Goal: Task Accomplishment & Management: Manage account settings

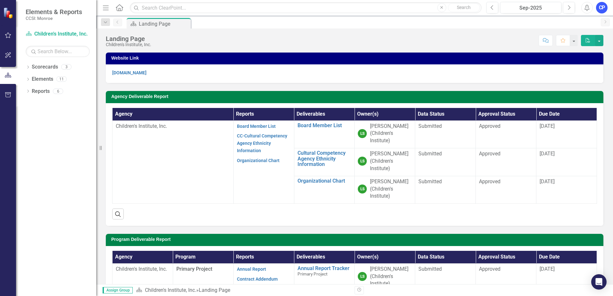
drag, startPoint x: 213, startPoint y: 169, endPoint x: 170, endPoint y: 139, distance: 52.2
click at [170, 139] on td "Children's Institute, Inc." at bounding box center [173, 162] width 121 height 83
click at [66, 70] on div "3" at bounding box center [66, 66] width 10 height 5
click at [46, 68] on link "Scorecards" at bounding box center [45, 66] width 26 height 7
click at [247, 147] on strong "CC-Cultural Competency Agency Ethnicity Information" at bounding box center [262, 143] width 50 height 21
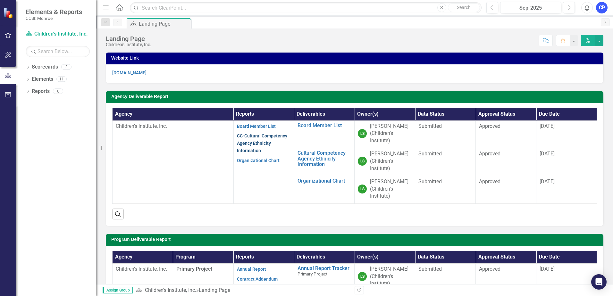
click at [259, 141] on link "CC-Cultural Competency Agency Ethnicity Information" at bounding box center [262, 143] width 50 height 20
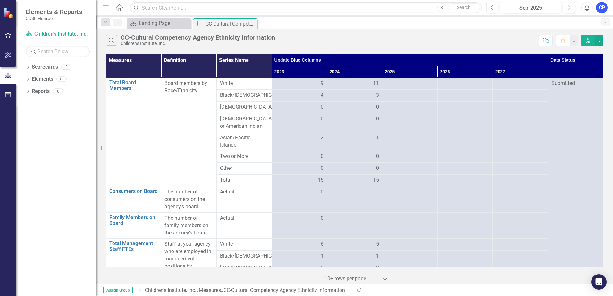
drag, startPoint x: 362, startPoint y: 24, endPoint x: 306, endPoint y: 22, distance: 55.8
click at [306, 22] on div "Scorecard Landing Page Close Measure CC-Cultural Competency Agency Ethnicity In…" at bounding box center [361, 23] width 472 height 10
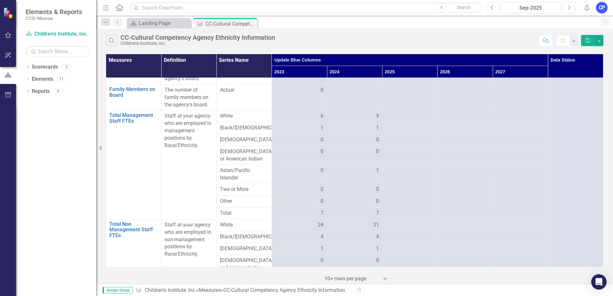
scroll to position [160, 0]
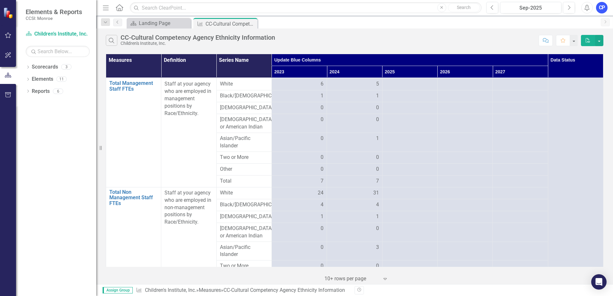
drag, startPoint x: 10, startPoint y: 36, endPoint x: 105, endPoint y: 28, distance: 94.6
click at [105, 28] on div "Elements & Reports CCSI: Monroe Scorecard Children's Institute, Inc. Search Dro…" at bounding box center [306, 148] width 613 height 296
click at [45, 69] on link "Scorecards" at bounding box center [45, 66] width 26 height 7
click at [251, 24] on icon "Close" at bounding box center [251, 23] width 6 height 5
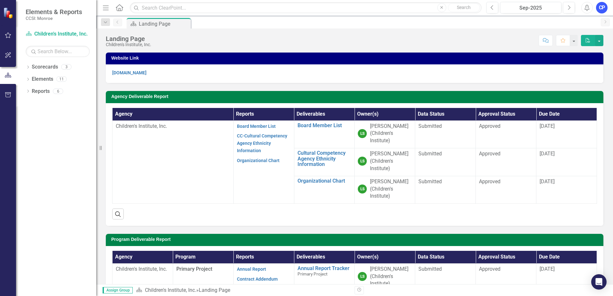
drag, startPoint x: 285, startPoint y: 57, endPoint x: 201, endPoint y: 34, distance: 87.0
click at [223, 38] on div "Score: N/A Sep-2025 Completed Comment Favorite PDF" at bounding box center [379, 40] width 449 height 11
drag, startPoint x: 377, startPoint y: 34, endPoint x: 366, endPoint y: 35, distance: 10.7
click at [367, 35] on div "Score: N/A Sep-2025 Completed Comment Favorite PDF" at bounding box center [379, 40] width 449 height 11
click at [111, 295] on div "Assign Group Scorecard Children's Institute, Inc. » Landing Page Revision Histo…" at bounding box center [354, 290] width 517 height 12
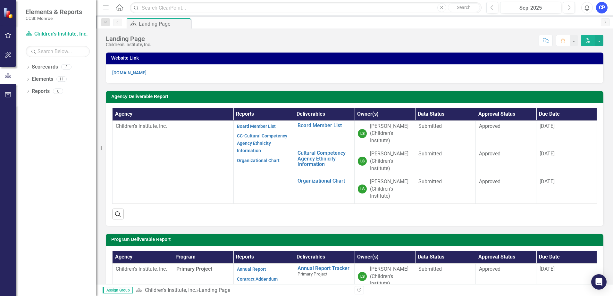
drag, startPoint x: 72, startPoint y: 221, endPoint x: 56, endPoint y: 215, distance: 16.9
click at [56, 215] on div "Dropdown Scorecards 3 Dropdown Children's Institute, Inc. Primary Project Resou…" at bounding box center [56, 179] width 80 height 234
drag, startPoint x: 116, startPoint y: 185, endPoint x: 97, endPoint y: 183, distance: 19.0
click at [103, 183] on div "Agency Deliverable Report Agency Reports Deliverables Owner(s) Data Status Appr…" at bounding box center [354, 154] width 507 height 143
click at [60, 174] on div "Dropdown Scorecards 3 Dropdown Children's Institute, Inc. Primary Project Resou…" at bounding box center [56, 179] width 80 height 234
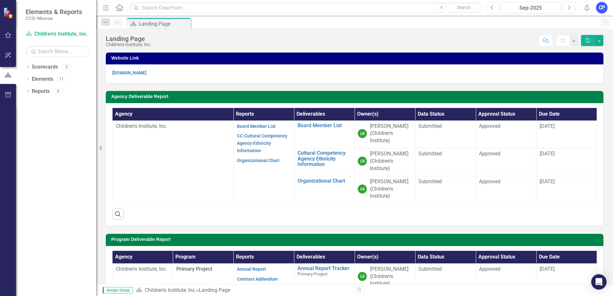
drag, startPoint x: 60, startPoint y: 174, endPoint x: 49, endPoint y: 176, distance: 11.1
drag, startPoint x: 49, startPoint y: 176, endPoint x: 156, endPoint y: 148, distance: 110.7
click at [29, 175] on div "Dropdown Scorecards 3 Dropdown Children's Institute, Inc. Primary Project Resou…" at bounding box center [56, 179] width 80 height 234
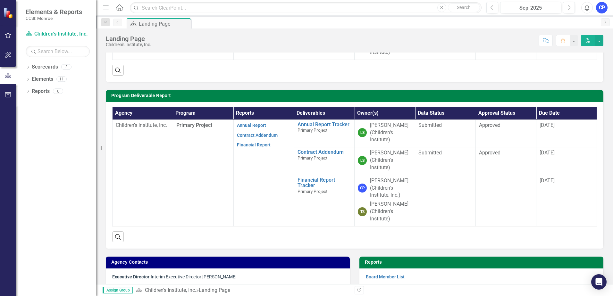
scroll to position [160, 0]
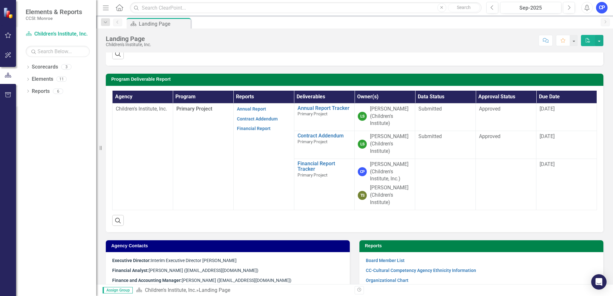
drag, startPoint x: 239, startPoint y: 172, endPoint x: 166, endPoint y: 162, distance: 73.7
click at [166, 162] on td "Children's Institute, Inc." at bounding box center [143, 156] width 61 height 107
drag, startPoint x: 165, startPoint y: 162, endPoint x: 130, endPoint y: 162, distance: 34.6
click at [130, 162] on td "Children's Institute, Inc." at bounding box center [143, 156] width 61 height 107
drag, startPoint x: 221, startPoint y: 160, endPoint x: 167, endPoint y: 160, distance: 53.2
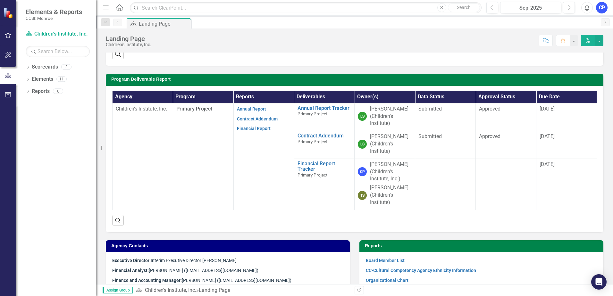
click at [167, 160] on td "Children's Institute, Inc." at bounding box center [143, 156] width 61 height 107
drag, startPoint x: 167, startPoint y: 160, endPoint x: 159, endPoint y: 161, distance: 8.4
drag, startPoint x: 159, startPoint y: 161, endPoint x: 120, endPoint y: 161, distance: 39.1
click at [120, 161] on td "Children's Institute, Inc." at bounding box center [143, 156] width 61 height 107
drag, startPoint x: 153, startPoint y: 199, endPoint x: 129, endPoint y: 198, distance: 23.7
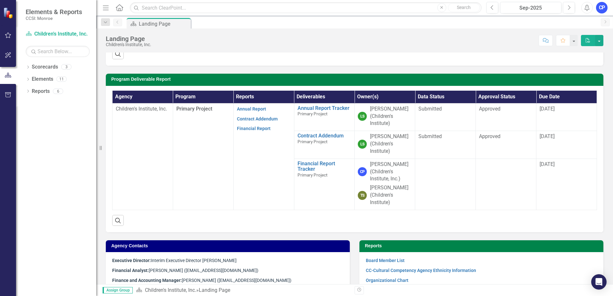
click at [129, 198] on td "Children's Institute, Inc." at bounding box center [143, 156] width 61 height 107
drag, startPoint x: 95, startPoint y: 190, endPoint x: 64, endPoint y: 182, distance: 31.7
click at [66, 184] on div "Dropdown Scorecards 3 Dropdown Children's Institute, Inc. Primary Project Resou…" at bounding box center [56, 179] width 80 height 234
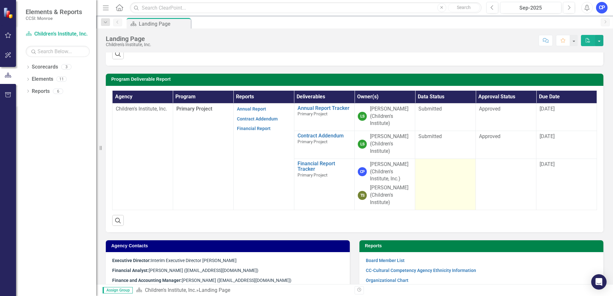
click at [444, 182] on td at bounding box center [445, 184] width 61 height 51
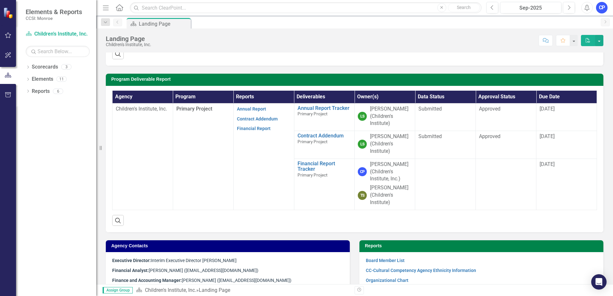
click at [536, 157] on td "[DATE]" at bounding box center [566, 145] width 61 height 28
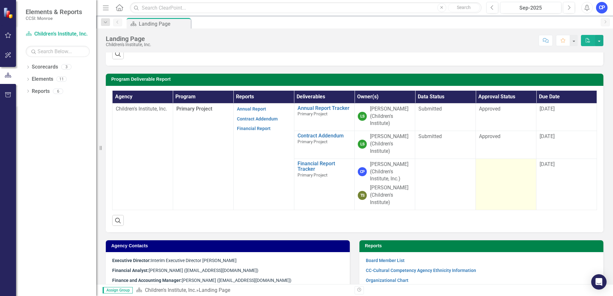
drag, startPoint x: 488, startPoint y: 171, endPoint x: 481, endPoint y: 177, distance: 10.0
click at [484, 175] on td at bounding box center [506, 184] width 61 height 51
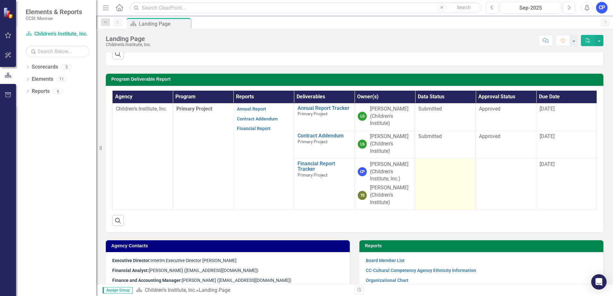
click at [449, 198] on td at bounding box center [445, 184] width 61 height 51
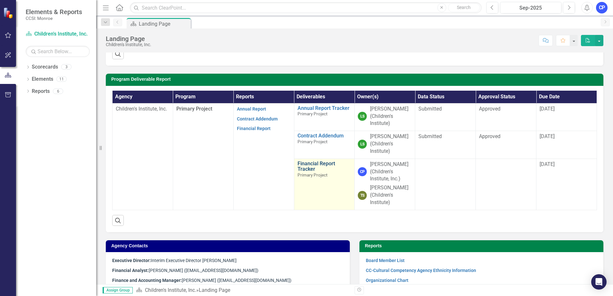
drag, startPoint x: 449, startPoint y: 198, endPoint x: 332, endPoint y: 165, distance: 121.3
click at [332, 165] on link "Financial Report Tracker" at bounding box center [325, 166] width 54 height 11
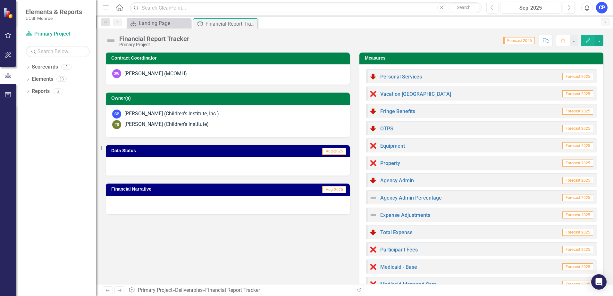
drag, startPoint x: 245, startPoint y: 167, endPoint x: 66, endPoint y: 130, distance: 182.8
click at [47, 144] on div "Dropdown Scorecards 3 Dropdown Children's Institute, Inc. Primary Project Resou…" at bounding box center [56, 179] width 80 height 234
click at [114, 21] on link "Previous" at bounding box center [117, 23] width 9 height 8
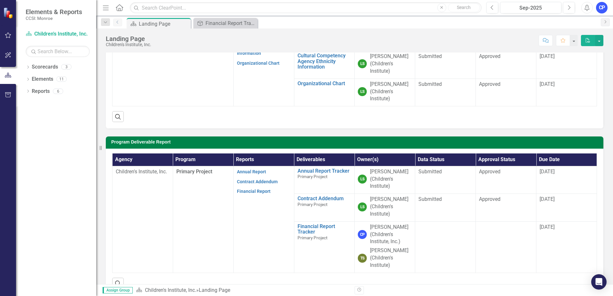
scroll to position [256, 0]
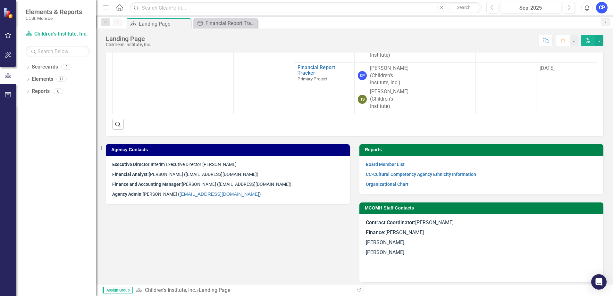
drag, startPoint x: 328, startPoint y: 236, endPoint x: 324, endPoint y: 237, distance: 4.0
drag, startPoint x: 324, startPoint y: 237, endPoint x: 245, endPoint y: 233, distance: 79.6
click at [247, 240] on div "Agency Contacts Executive Director: Interim Executive Director [PERSON_NAME] Fi…" at bounding box center [354, 209] width 507 height 146
click at [131, 192] on strong "Agency Admin:" at bounding box center [127, 194] width 30 height 5
click at [213, 249] on div "Agency Contacts Executive Director: Interim Executive Director [PERSON_NAME] Fi…" at bounding box center [354, 209] width 507 height 146
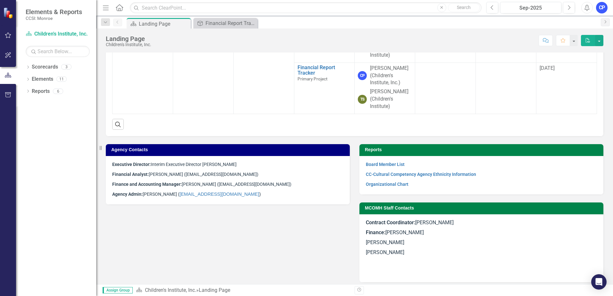
drag, startPoint x: 213, startPoint y: 249, endPoint x: 161, endPoint y: 233, distance: 54.7
click at [161, 242] on div "Agency Contacts Executive Director: Interim Executive Director [PERSON_NAME] Fi…" at bounding box center [354, 209] width 507 height 146
click at [120, 164] on strong "Executive Director:" at bounding box center [131, 164] width 38 height 5
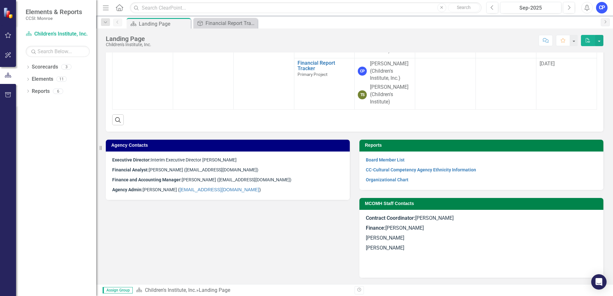
drag, startPoint x: 102, startPoint y: 150, endPoint x: 94, endPoint y: 146, distance: 9.2
click at [94, 146] on div "Elements & Reports CCSI: Monroe Scorecard Children's Institute, Inc. Search Dro…" at bounding box center [48, 148] width 96 height 296
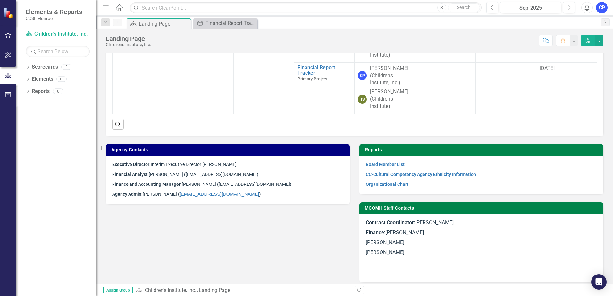
click at [243, 222] on div "Agency Contacts Executive Director: Interim Executive Director [PERSON_NAME] Fi…" at bounding box center [354, 209] width 507 height 146
drag, startPoint x: 236, startPoint y: 222, endPoint x: 138, endPoint y: 203, distance: 99.5
click at [139, 205] on div "Agency Contacts Executive Director: Interim Executive Director [PERSON_NAME] Fi…" at bounding box center [354, 209] width 507 height 146
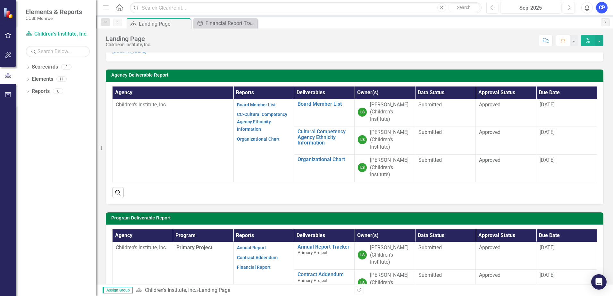
scroll to position [0, 0]
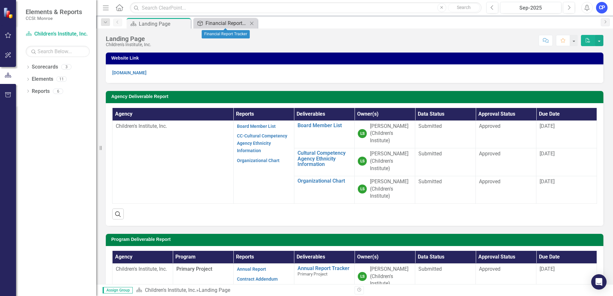
click at [228, 21] on div "Financial Report Tracker" at bounding box center [227, 23] width 42 height 8
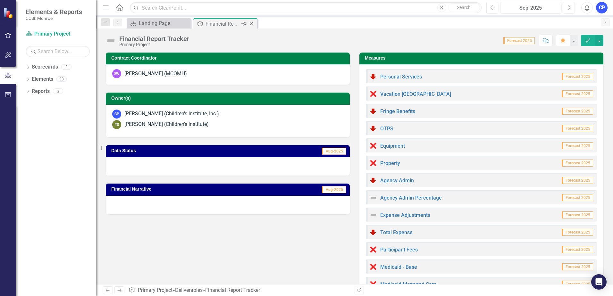
click at [253, 24] on icon "Close" at bounding box center [251, 23] width 6 height 5
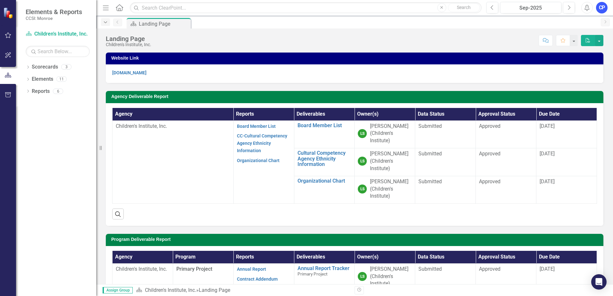
click at [105, 22] on icon "Dropdown" at bounding box center [106, 22] width 6 height 4
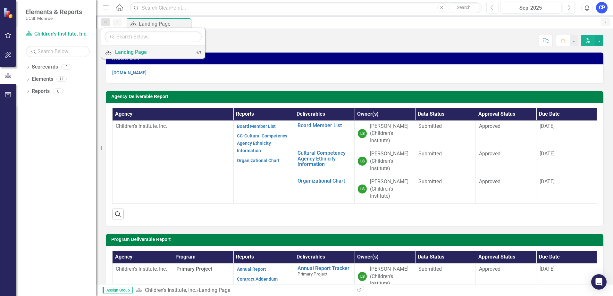
click at [127, 54] on div "Landing Page" at bounding box center [152, 52] width 74 height 8
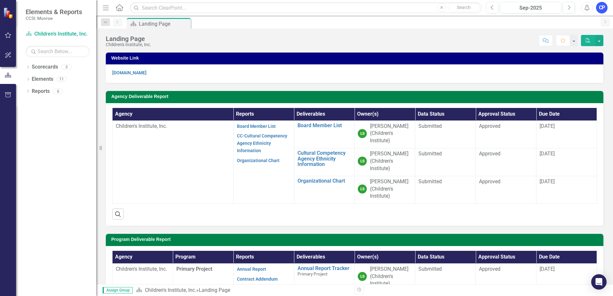
drag, startPoint x: 215, startPoint y: 180, endPoint x: 110, endPoint y: 175, distance: 105.6
click at [147, 168] on td "Children's Institute, Inc." at bounding box center [173, 162] width 121 height 83
click at [27, 65] on div "Dropdown" at bounding box center [28, 67] width 4 height 5
click at [31, 78] on icon at bounding box center [32, 78] width 2 height 3
click at [45, 91] on link "Primary Project" at bounding box center [69, 91] width 55 height 7
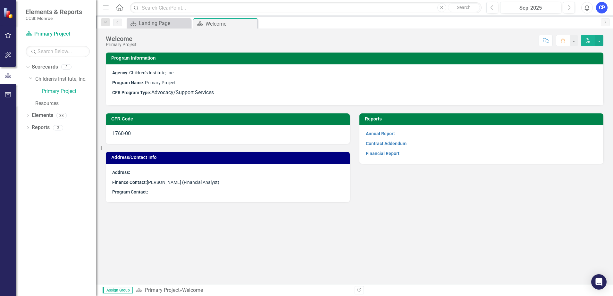
drag, startPoint x: 349, startPoint y: 262, endPoint x: 186, endPoint y: 203, distance: 174.1
click at [327, 255] on div "Program Information Agency : Children's Institute, Inc. Program Name : Primary …" at bounding box center [354, 169] width 517 height 232
click at [141, 181] on strong "Finance Contact:" at bounding box center [129, 182] width 35 height 5
click at [185, 183] on span "Finance Contact: Tracey Sheehan (Financial Analyst)" at bounding box center [165, 182] width 107 height 5
drag, startPoint x: 185, startPoint y: 183, endPoint x: 147, endPoint y: 185, distance: 38.5
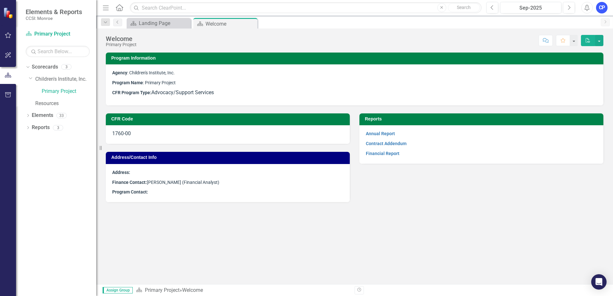
click at [147, 185] on span "Finance Contact: Tracey Sheehan (Financial Analyst)" at bounding box center [165, 182] width 107 height 5
click at [382, 153] on link "Financial Report" at bounding box center [383, 153] width 34 height 5
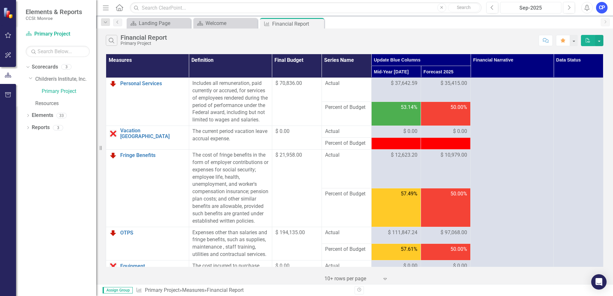
click at [523, 8] on div "Sep-2025" at bounding box center [530, 8] width 57 height 8
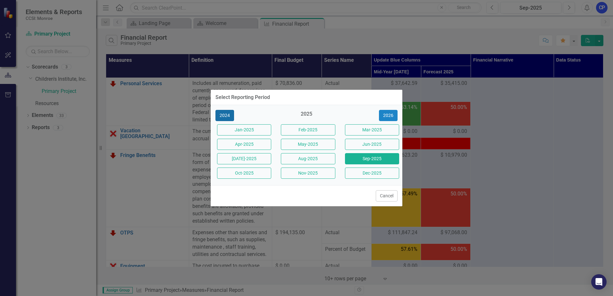
click at [224, 113] on button "2024" at bounding box center [224, 115] width 19 height 11
click at [382, 159] on button "Sep-2024" at bounding box center [372, 158] width 54 height 11
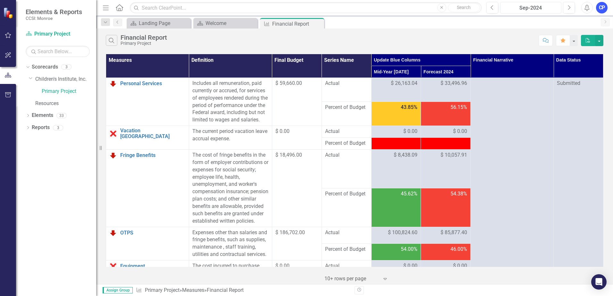
click at [520, 6] on div "Sep-2024" at bounding box center [530, 8] width 57 height 8
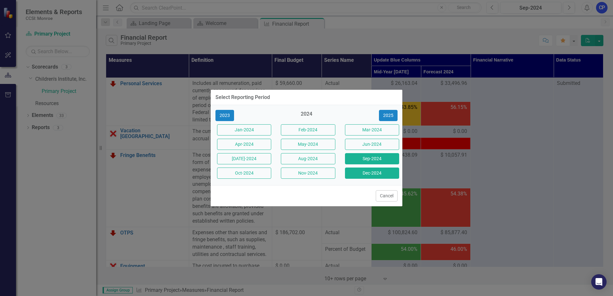
click at [385, 172] on button "Dec-2024" at bounding box center [372, 173] width 54 height 11
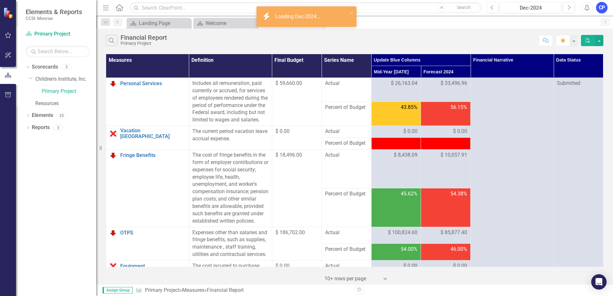
click at [284, 99] on td "$ 59,660.00" at bounding box center [297, 102] width 50 height 48
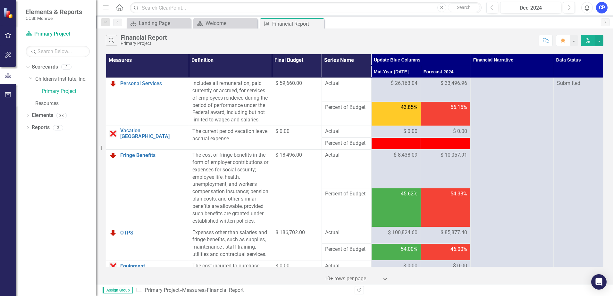
drag, startPoint x: 283, startPoint y: 99, endPoint x: 245, endPoint y: 102, distance: 38.9
click at [245, 102] on div "Includes all remuneration, paid currently or accrued, for services of employees…" at bounding box center [230, 102] width 76 height 44
drag, startPoint x: 500, startPoint y: 35, endPoint x: 497, endPoint y: 37, distance: 3.7
drag, startPoint x: 497, startPoint y: 37, endPoint x: 466, endPoint y: 42, distance: 31.6
click at [467, 42] on div "Search Financial Report Primary Project" at bounding box center [321, 40] width 430 height 11
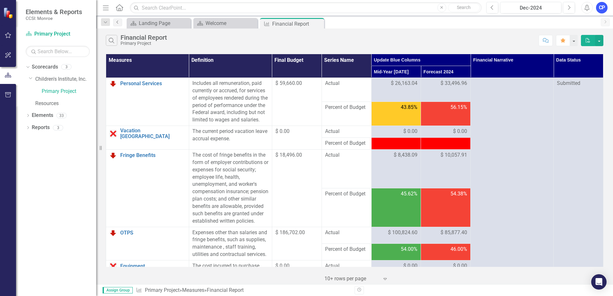
click at [119, 24] on link "Previous" at bounding box center [117, 23] width 9 height 8
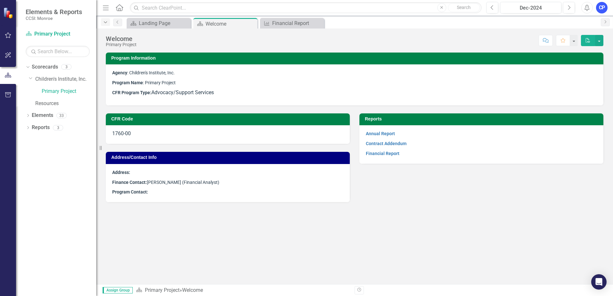
click at [104, 21] on icon "Dropdown" at bounding box center [106, 22] width 6 height 4
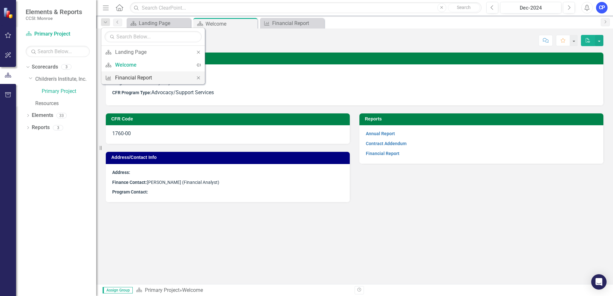
click at [134, 74] on div "Financial Report" at bounding box center [152, 78] width 74 height 8
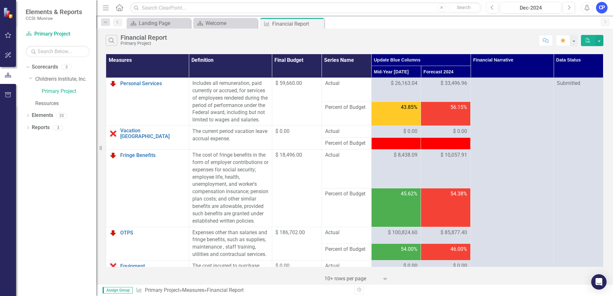
drag, startPoint x: 460, startPoint y: 35, endPoint x: 457, endPoint y: 34, distance: 3.2
drag, startPoint x: 457, startPoint y: 34, endPoint x: 351, endPoint y: 27, distance: 106.1
click at [351, 27] on div "Scorecard Landing Page Close Scorecard Welcome Close Measure Financial Report P…" at bounding box center [361, 23] width 472 height 10
drag, startPoint x: 351, startPoint y: 27, endPoint x: 344, endPoint y: 29, distance: 7.1
click at [344, 29] on div "Search Financial Report Primary Project Comment Favorite PDF" at bounding box center [354, 39] width 517 height 21
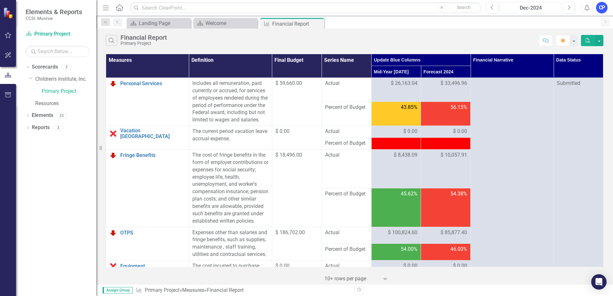
click at [551, 7] on div "Dec-2024" at bounding box center [530, 8] width 57 height 8
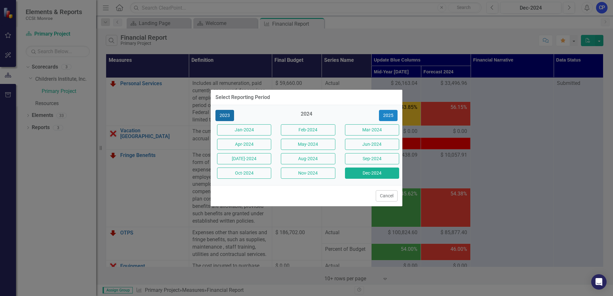
click at [228, 113] on button "2023" at bounding box center [224, 115] width 19 height 11
click at [387, 170] on button "Dec-23" at bounding box center [372, 173] width 54 height 11
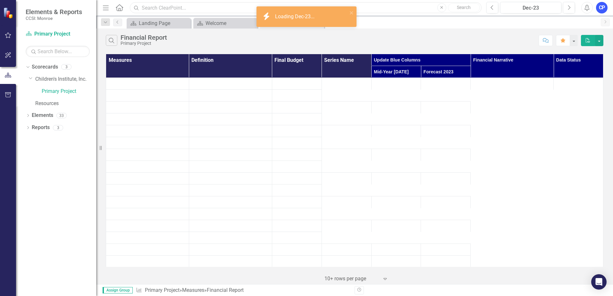
drag, startPoint x: 349, startPoint y: 21, endPoint x: 387, endPoint y: 7, distance: 40.8
click at [387, 7] on input "text" at bounding box center [306, 7] width 352 height 11
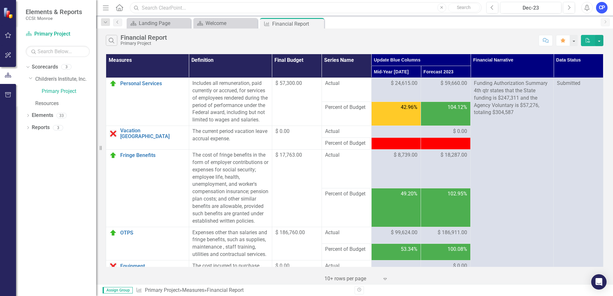
drag, startPoint x: 387, startPoint y: 7, endPoint x: 377, endPoint y: 5, distance: 10.5
click at [377, 5] on input "text" at bounding box center [306, 7] width 352 height 11
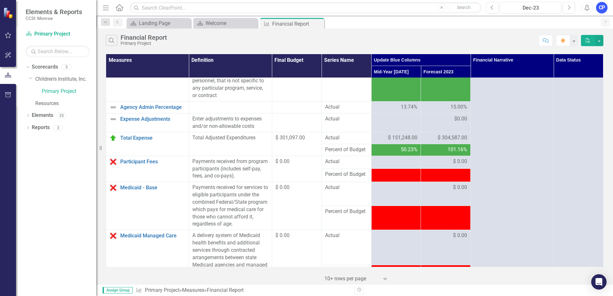
scroll to position [224, 0]
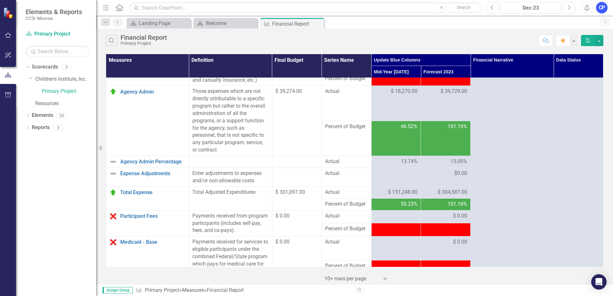
drag, startPoint x: 299, startPoint y: 224, endPoint x: 282, endPoint y: 217, distance: 18.6
click at [282, 210] on td "$ 301,097.00" at bounding box center [297, 199] width 50 height 24
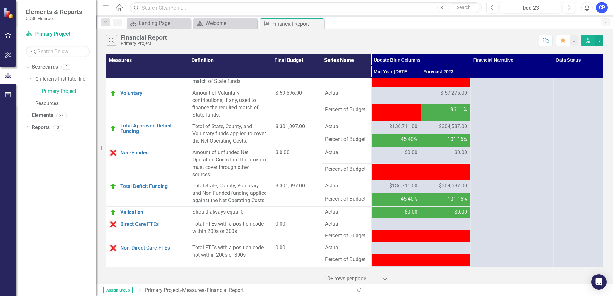
scroll to position [804, 0]
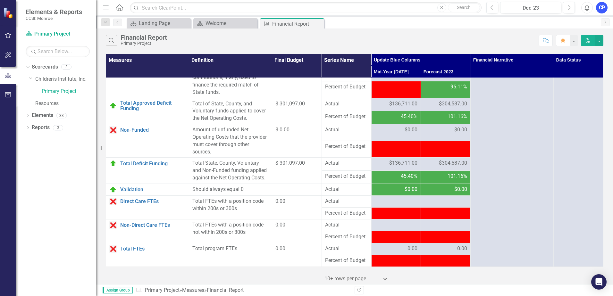
click at [286, 203] on div "0.00" at bounding box center [296, 201] width 43 height 7
drag, startPoint x: 285, startPoint y: 200, endPoint x: 212, endPoint y: 190, distance: 73.5
click at [212, 190] on div "Should always equal 0" at bounding box center [230, 189] width 76 height 7
drag, startPoint x: 210, startPoint y: 189, endPoint x: 186, endPoint y: 191, distance: 24.5
click at [186, 191] on td "Validation Link Open Element" at bounding box center [147, 190] width 83 height 12
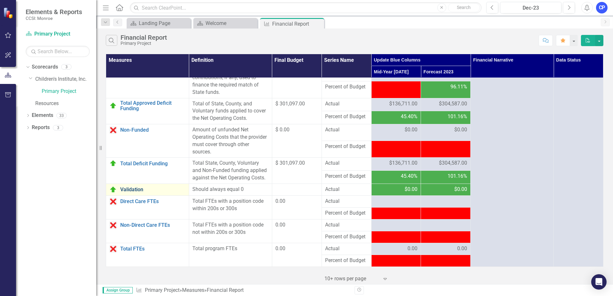
drag, startPoint x: 186, startPoint y: 191, endPoint x: 172, endPoint y: 192, distance: 14.2
click at [113, 190] on img at bounding box center [113, 190] width 8 height 8
click at [225, 191] on div "Should always equal 0" at bounding box center [230, 189] width 76 height 7
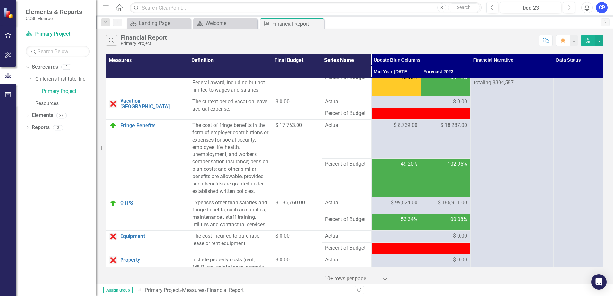
scroll to position [0, 0]
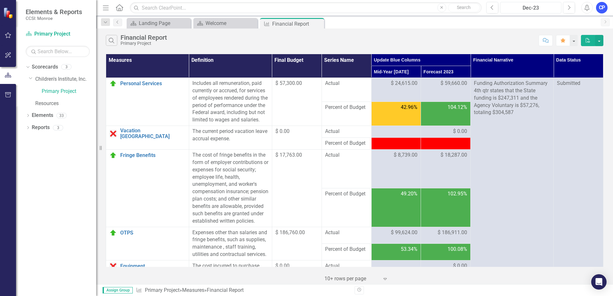
click at [532, 6] on div "Dec-23" at bounding box center [530, 8] width 57 height 8
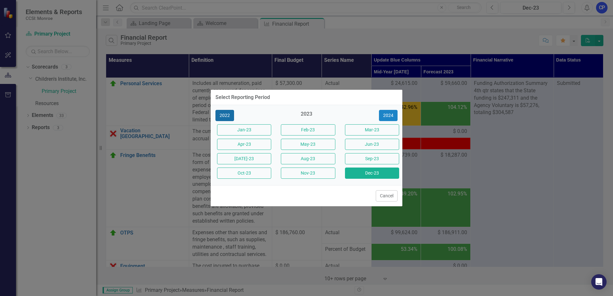
click at [219, 113] on button "2022" at bounding box center [224, 115] width 19 height 11
click at [352, 172] on button "Dec-22" at bounding box center [372, 173] width 54 height 11
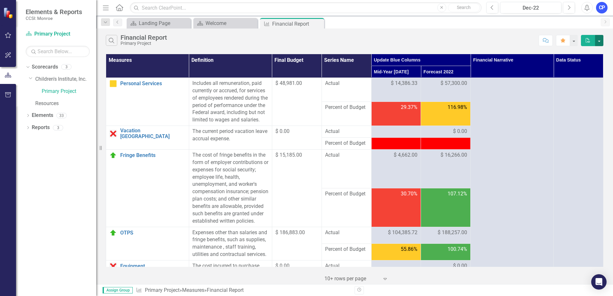
click at [599, 40] on button "button" at bounding box center [599, 40] width 8 height 11
click at [426, 27] on div "Scorecard Landing Page Close Scorecard Welcome Close Measure Financial Report P…" at bounding box center [361, 23] width 472 height 10
drag, startPoint x: 426, startPoint y: 27, endPoint x: 381, endPoint y: 26, distance: 44.6
click at [381, 26] on div "Scorecard Landing Page Close Scorecard Welcome Close Measure Financial Report P…" at bounding box center [361, 23] width 472 height 10
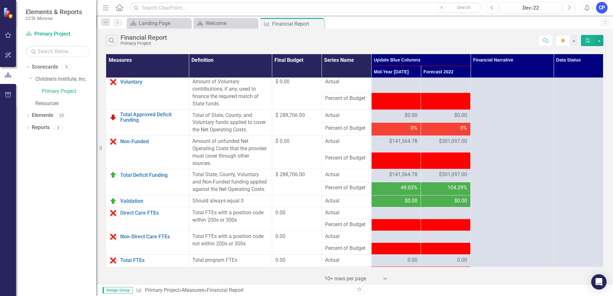
scroll to position [804, 0]
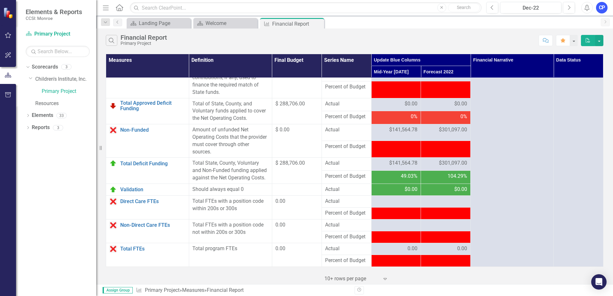
click at [385, 280] on icon at bounding box center [384, 279] width 3 height 2
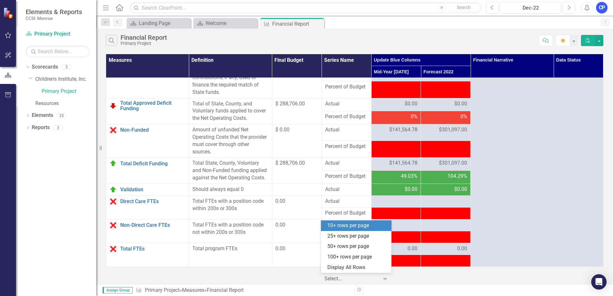
click at [249, 281] on div "‹ Previous 1 (current) › Next 5 results available. Use Up and Down to choose op…" at bounding box center [355, 277] width 498 height 16
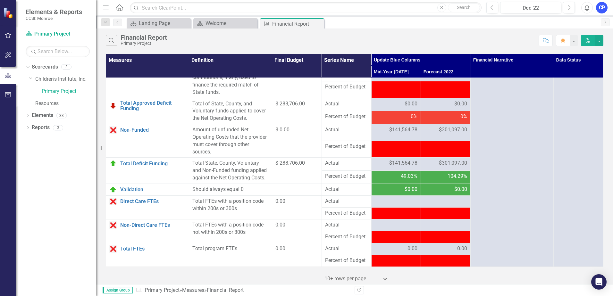
scroll to position [772, 0]
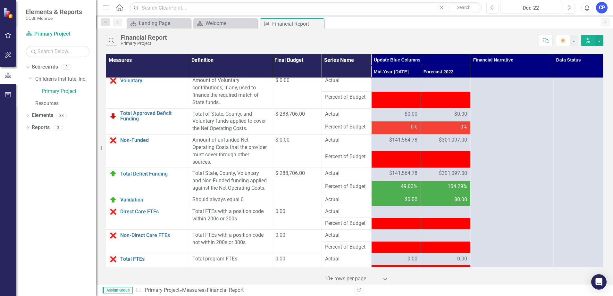
click at [551, 6] on div "Dec-22" at bounding box center [530, 8] width 57 height 8
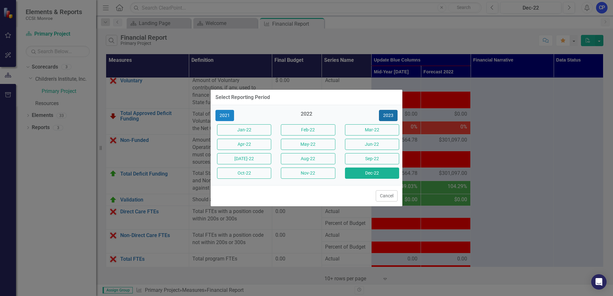
click at [394, 112] on button "2023" at bounding box center [388, 115] width 19 height 11
click at [390, 119] on button "2024" at bounding box center [388, 115] width 19 height 11
click at [368, 176] on button "Dec-2024" at bounding box center [372, 173] width 54 height 11
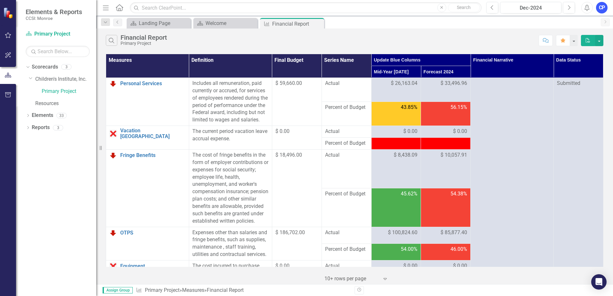
click at [502, 38] on div "Search Financial Report Primary Project" at bounding box center [321, 40] width 430 height 11
drag, startPoint x: 502, startPoint y: 38, endPoint x: 456, endPoint y: 39, distance: 45.6
click at [456, 39] on div "Search Financial Report Primary Project" at bounding box center [321, 40] width 430 height 11
click at [547, 7] on div "Dec-2024" at bounding box center [530, 8] width 57 height 8
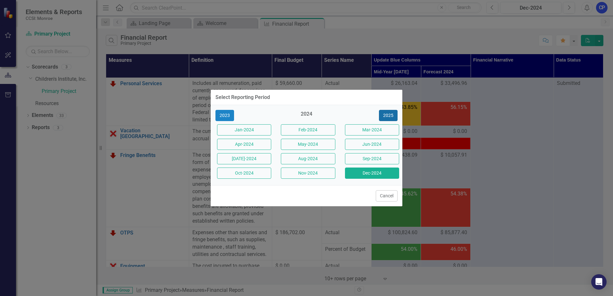
drag, startPoint x: 389, startPoint y: 112, endPoint x: 387, endPoint y: 117, distance: 5.3
click at [389, 113] on button "2025" at bounding box center [388, 115] width 19 height 11
click at [387, 117] on button "2026" at bounding box center [388, 115] width 19 height 11
click at [228, 115] on button "2025" at bounding box center [224, 115] width 19 height 11
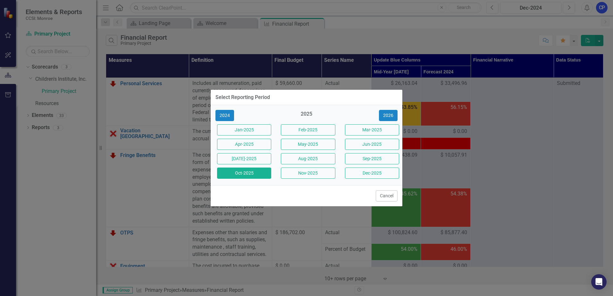
click at [242, 170] on button "Oct-2025" at bounding box center [244, 173] width 54 height 11
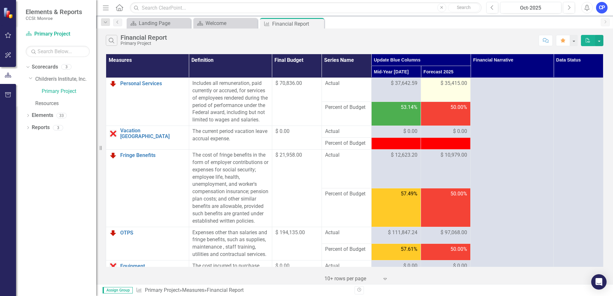
click at [451, 97] on td "$ 35,415.00" at bounding box center [446, 90] width 50 height 24
click at [453, 94] on td "$ 35,415.00" at bounding box center [446, 90] width 50 height 24
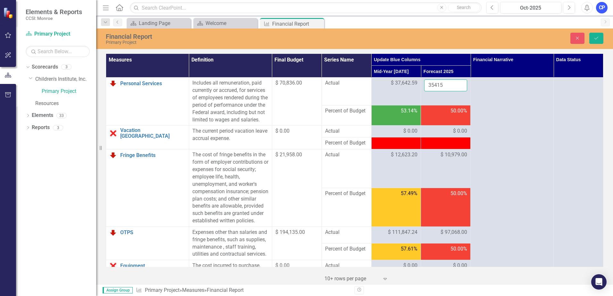
drag, startPoint x: 453, startPoint y: 94, endPoint x: 446, endPoint y: 75, distance: 20.8
click at [446, 82] on td "35415" at bounding box center [446, 92] width 50 height 28
click at [442, 85] on input "35415" at bounding box center [445, 86] width 43 height 12
drag, startPoint x: 442, startPoint y: 84, endPoint x: 345, endPoint y: 81, distance: 96.9
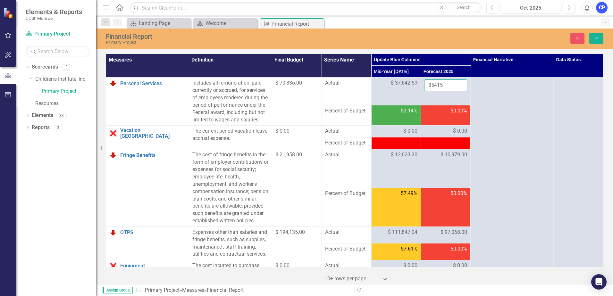
click at [359, 89] on tr "Personal Services Link Open Element Includes all remuneration, paid currently o…" at bounding box center [354, 92] width 497 height 28
type input "75285.18"
click at [402, 147] on div at bounding box center [396, 143] width 43 height 8
click at [600, 40] on button "Save" at bounding box center [596, 38] width 14 height 11
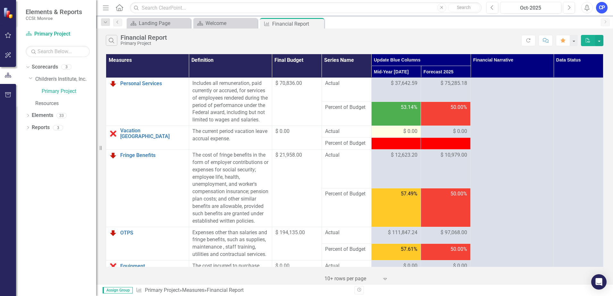
click at [393, 135] on div "$ 0.00" at bounding box center [396, 131] width 43 height 7
click at [441, 135] on div "$ 0.00" at bounding box center [445, 131] width 43 height 7
click at [441, 147] on div at bounding box center [445, 144] width 43 height 8
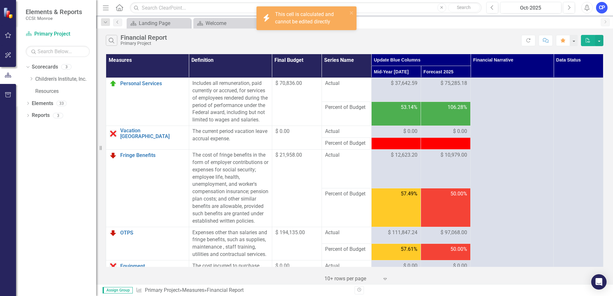
drag, startPoint x: 441, startPoint y: 152, endPoint x: 396, endPoint y: 154, distance: 45.2
click at [396, 147] on div at bounding box center [396, 144] width 43 height 8
click at [482, 27] on div "Scorecard Landing Page Close Scorecard Welcome Close Measure Financial Report P…" at bounding box center [361, 23] width 472 height 10
drag, startPoint x: 482, startPoint y: 28, endPoint x: 471, endPoint y: 31, distance: 10.7
drag, startPoint x: 471, startPoint y: 31, endPoint x: 422, endPoint y: 30, distance: 49.7
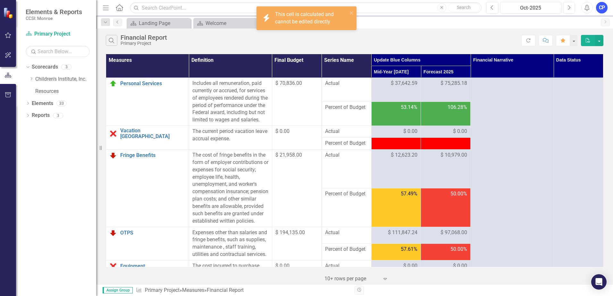
click at [422, 29] on div "Search Financial Report Primary Project Refresh Comment Favorite PDF" at bounding box center [354, 39] width 517 height 21
click at [284, 157] on td "$ 21,958.00" at bounding box center [297, 188] width 50 height 77
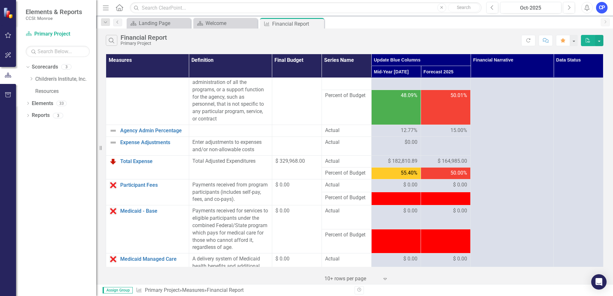
scroll to position [259, 0]
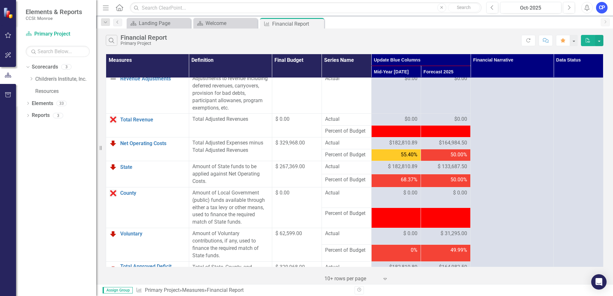
scroll to position [612, 0]
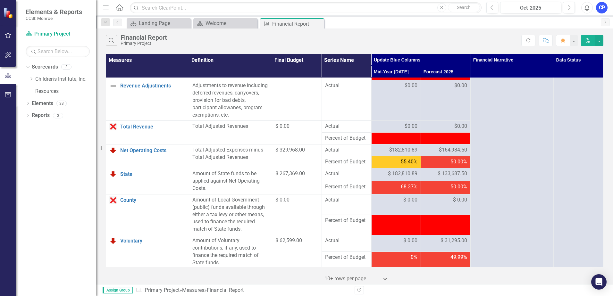
click at [359, 121] on td "Actual" at bounding box center [347, 100] width 50 height 41
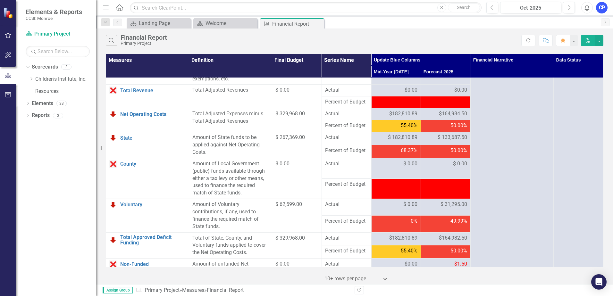
scroll to position [644, 0]
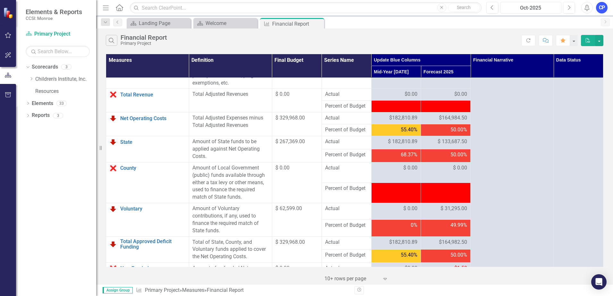
click at [546, 9] on div "Oct-2025" at bounding box center [530, 8] width 57 height 8
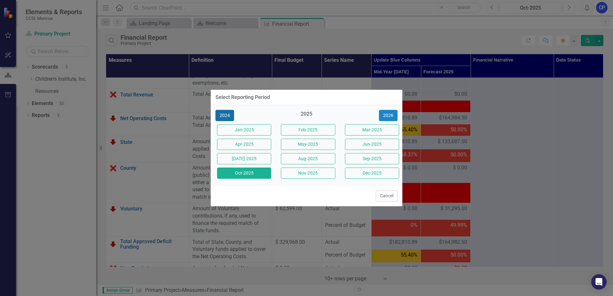
click at [224, 117] on button "2024" at bounding box center [224, 115] width 19 height 11
click at [224, 117] on button "2023" at bounding box center [224, 115] width 19 height 11
click at [239, 176] on button "Oct-23" at bounding box center [244, 173] width 54 height 11
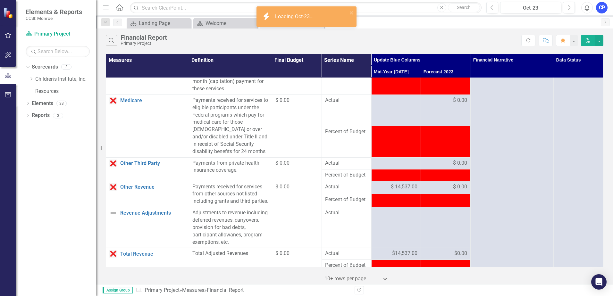
scroll to position [577, 0]
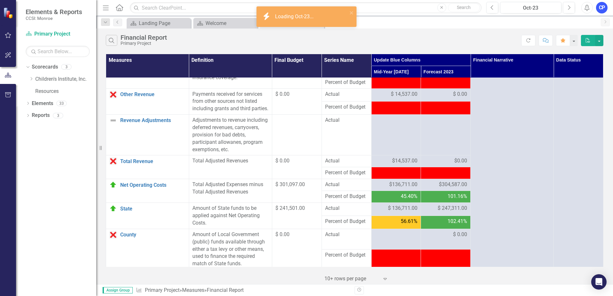
click at [441, 65] on td at bounding box center [446, 48] width 50 height 31
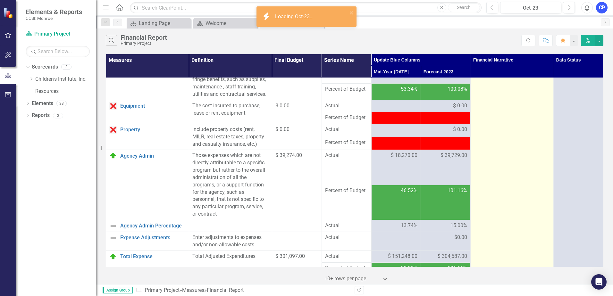
scroll to position [0, 0]
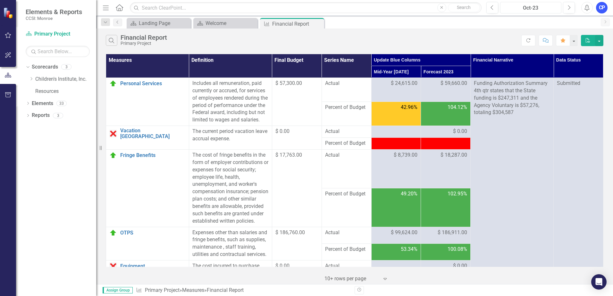
click at [549, 11] on div "Oct-23" at bounding box center [530, 8] width 57 height 8
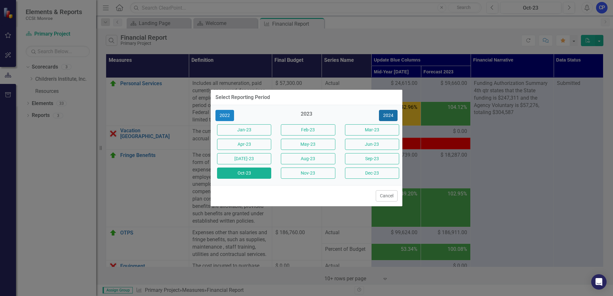
click at [383, 116] on button "2024" at bounding box center [388, 115] width 19 height 11
click at [383, 116] on button "2025" at bounding box center [388, 115] width 19 height 11
click at [234, 171] on button "Oct-2025" at bounding box center [244, 173] width 54 height 11
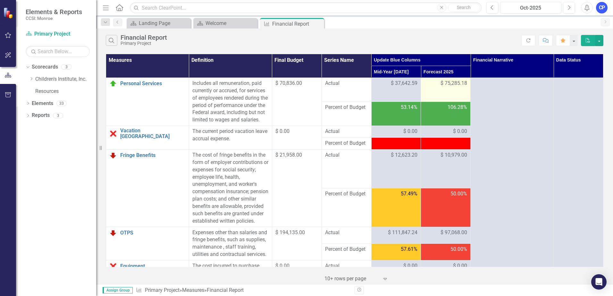
click at [441, 92] on td "$ 75,285.18" at bounding box center [446, 90] width 50 height 24
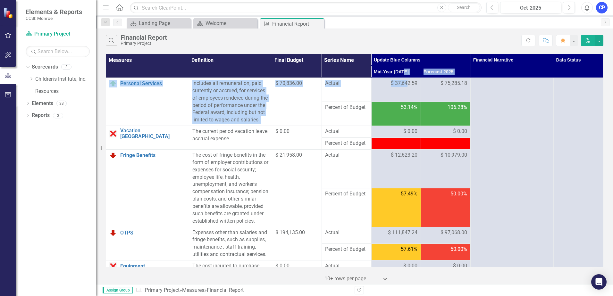
click at [433, 83] on div "$ 75,285.18" at bounding box center [445, 83] width 43 height 7
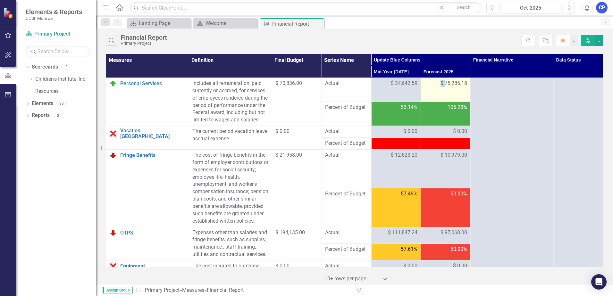
click at [433, 83] on div "$ 75,285.18" at bounding box center [445, 83] width 43 height 7
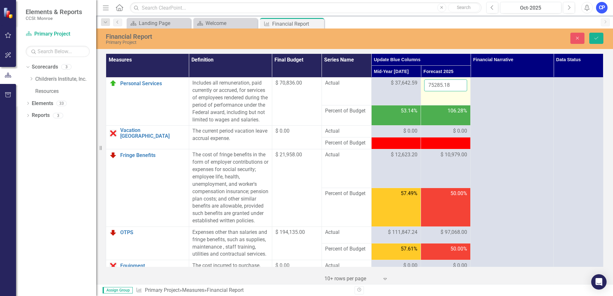
click at [433, 83] on input "75285.18" at bounding box center [445, 86] width 43 height 12
type input "70836"
click at [603, 37] on button "Save" at bounding box center [596, 38] width 14 height 11
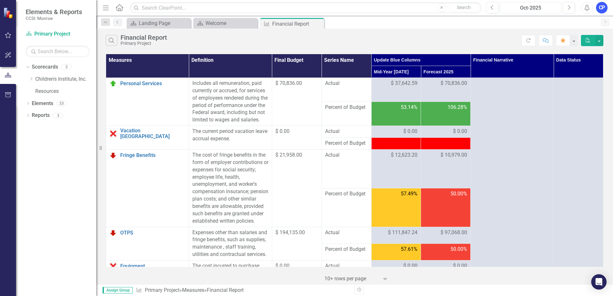
click at [543, 12] on button "Oct-2025" at bounding box center [530, 8] width 61 height 12
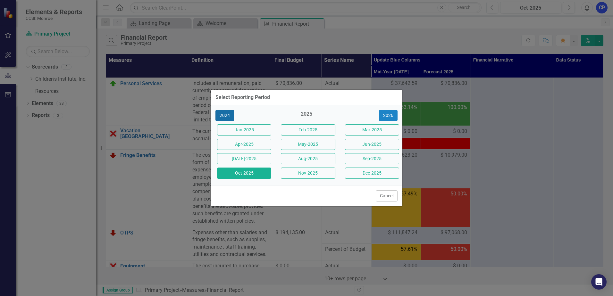
click at [228, 113] on button "2024" at bounding box center [224, 115] width 19 height 11
click at [228, 113] on button "2023" at bounding box center [224, 115] width 19 height 11
click at [228, 113] on button "2022" at bounding box center [224, 115] width 19 height 11
click at [228, 113] on button "2021" at bounding box center [224, 115] width 19 height 11
click at [228, 113] on button "2020" at bounding box center [224, 115] width 19 height 11
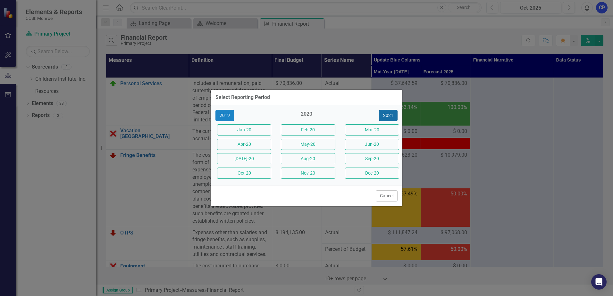
click at [397, 115] on button "2021" at bounding box center [388, 115] width 19 height 11
click at [218, 175] on div "Oct-21" at bounding box center [243, 173] width 64 height 14
click at [228, 171] on button "Oct-21" at bounding box center [244, 173] width 54 height 11
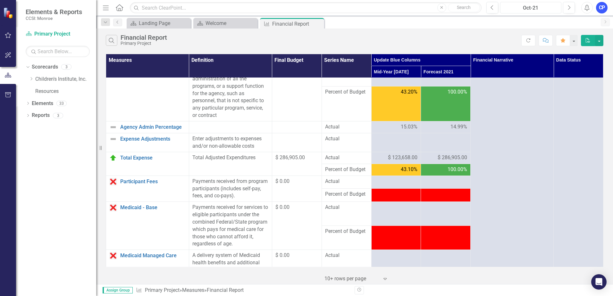
scroll to position [99, 0]
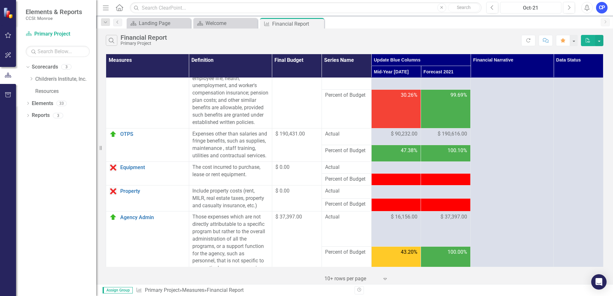
click at [540, 4] on button "Oct-21" at bounding box center [530, 8] width 61 height 12
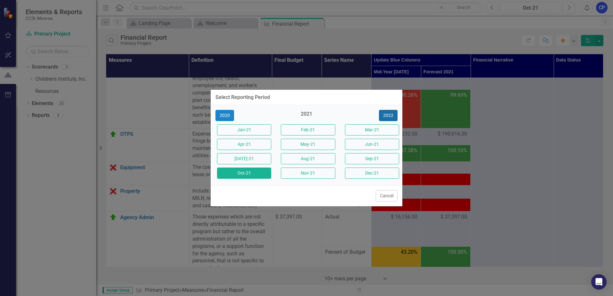
click at [392, 116] on button "2022" at bounding box center [388, 115] width 19 height 11
click at [392, 116] on button "2024" at bounding box center [388, 115] width 19 height 11
click at [392, 116] on button "2025" at bounding box center [388, 115] width 19 height 11
click at [237, 174] on button "Oct-2025" at bounding box center [244, 173] width 54 height 11
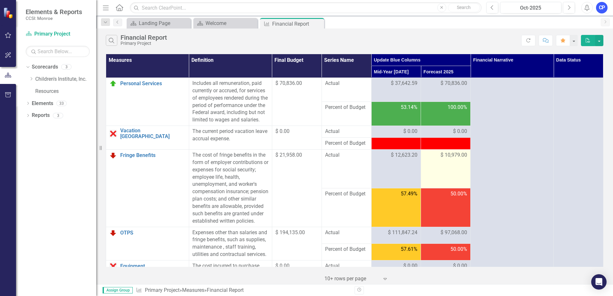
click at [430, 170] on td "$ 10,979.00" at bounding box center [446, 169] width 50 height 39
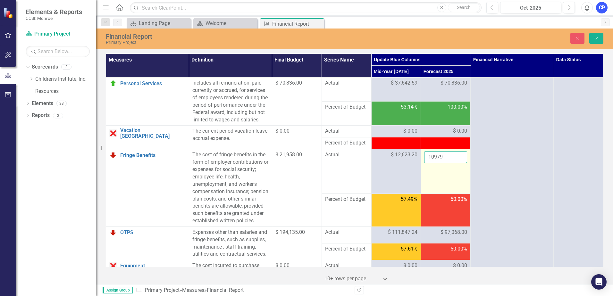
drag, startPoint x: 430, startPoint y: 170, endPoint x: 428, endPoint y: 159, distance: 11.3
click at [428, 159] on input "10979" at bounding box center [445, 157] width 43 height 12
click at [423, 145] on td at bounding box center [446, 144] width 50 height 12
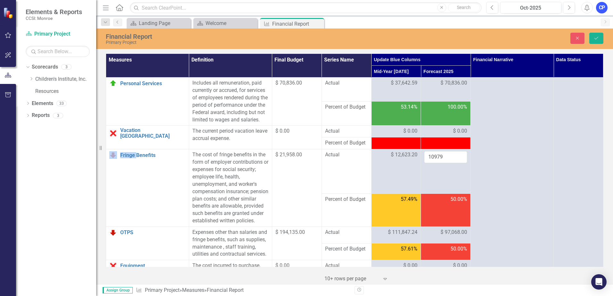
click at [423, 145] on td at bounding box center [446, 144] width 50 height 12
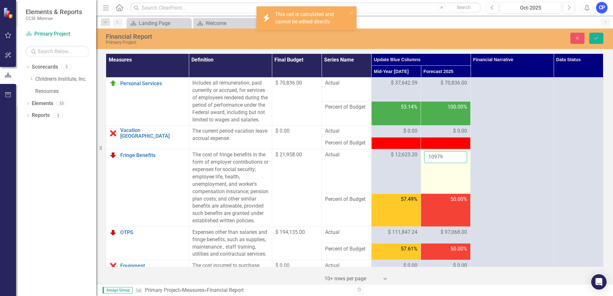
drag, startPoint x: 423, startPoint y: 145, endPoint x: 450, endPoint y: 162, distance: 32.2
click at [450, 162] on input "10979" at bounding box center [445, 157] width 43 height 12
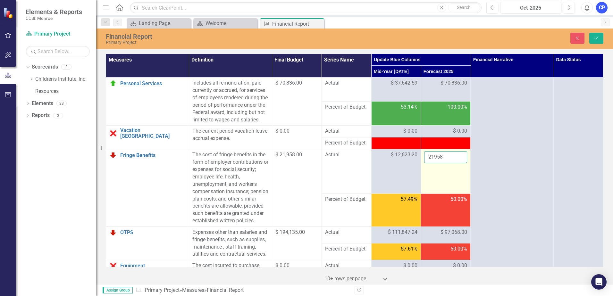
type input "21958"
click at [462, 185] on td "21958" at bounding box center [446, 171] width 50 height 45
click at [594, 38] on icon "Save" at bounding box center [596, 38] width 6 height 4
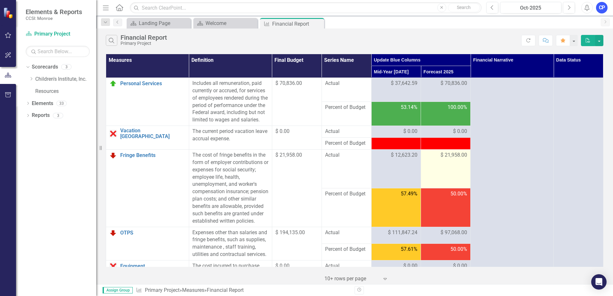
click at [447, 159] on span "$ 21,958.00" at bounding box center [454, 155] width 27 height 7
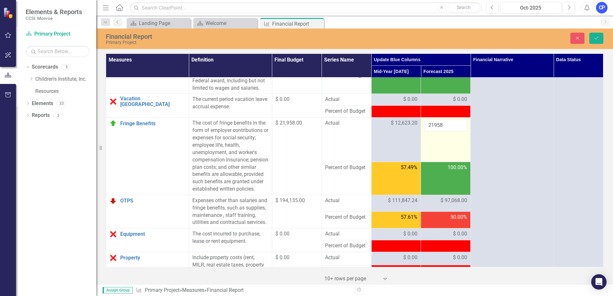
scroll to position [32, 0]
click at [441, 204] on span "$ 97,068.00" at bounding box center [454, 200] width 27 height 7
drag, startPoint x: 444, startPoint y: 221, endPoint x: 244, endPoint y: 213, distance: 200.5
click at [242, 214] on tr "OTPS Link Open Element Expenses other than salaries and fringe benefits, such a…" at bounding box center [354, 204] width 497 height 19
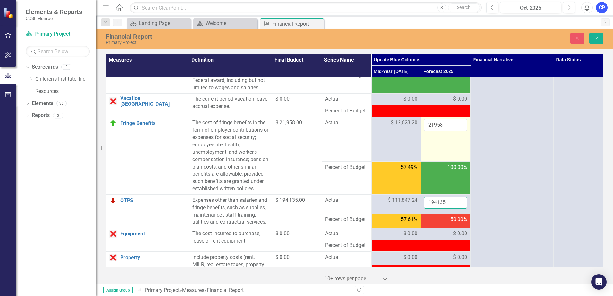
type input "194135"
click at [583, 45] on div "Financial Report Primary Project Close Save" at bounding box center [354, 38] width 517 height 13
click at [594, 38] on icon "Save" at bounding box center [596, 38] width 6 height 4
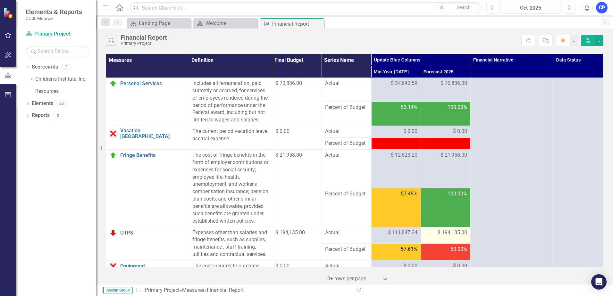
scroll to position [96, 0]
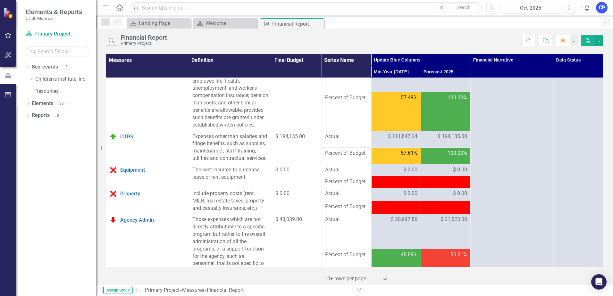
click at [454, 188] on td at bounding box center [446, 182] width 50 height 12
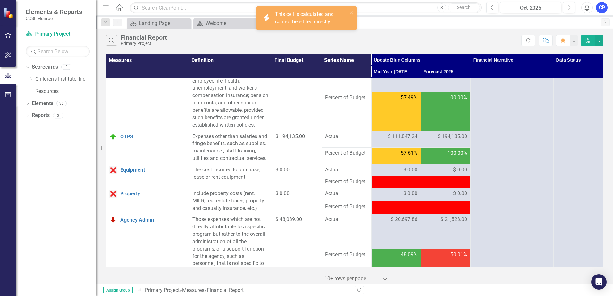
drag, startPoint x: 454, startPoint y: 191, endPoint x: 456, endPoint y: 220, distance: 28.9
click at [455, 211] on div at bounding box center [445, 207] width 43 height 8
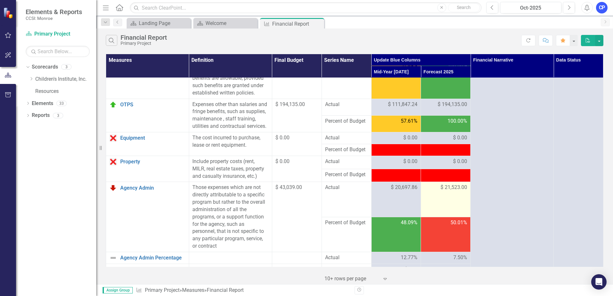
click at [432, 211] on td "$ 21,523.00" at bounding box center [446, 199] width 50 height 35
click at [457, 191] on span "$ 21,523.00" at bounding box center [454, 187] width 27 height 7
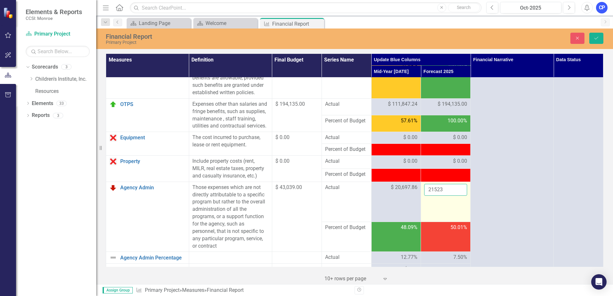
drag, startPoint x: 457, startPoint y: 203, endPoint x: 441, endPoint y: 209, distance: 16.1
click at [441, 196] on input "21523" at bounding box center [445, 190] width 43 height 12
click at [442, 196] on input "21523" at bounding box center [445, 190] width 43 height 12
click at [445, 196] on input "21523" at bounding box center [445, 190] width 43 height 12
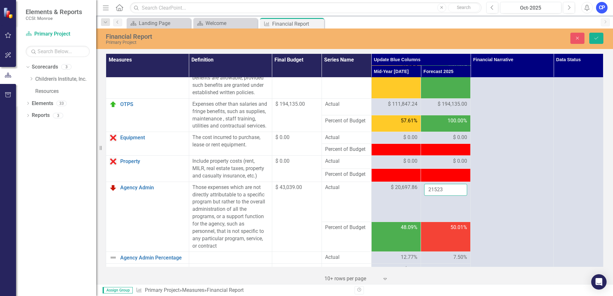
drag, startPoint x: 444, startPoint y: 206, endPoint x: 346, endPoint y: 208, distance: 98.1
click at [348, 208] on tr "Agency Admin Link Open Element Those expenses which are not directly attributab…" at bounding box center [354, 202] width 497 height 40
type input "43039"
click at [600, 33] on button "Save" at bounding box center [596, 38] width 14 height 11
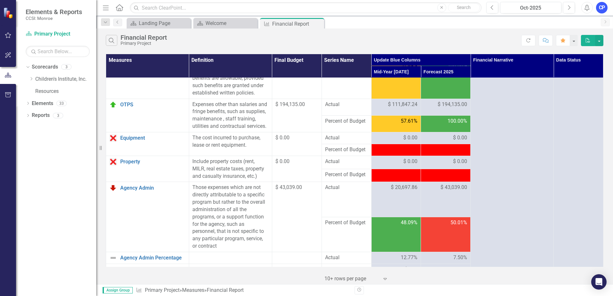
click at [443, 156] on td at bounding box center [446, 150] width 50 height 12
click at [443, 179] on div at bounding box center [445, 175] width 43 height 8
click at [442, 192] on div "$ 43,039.00" at bounding box center [445, 188] width 43 height 8
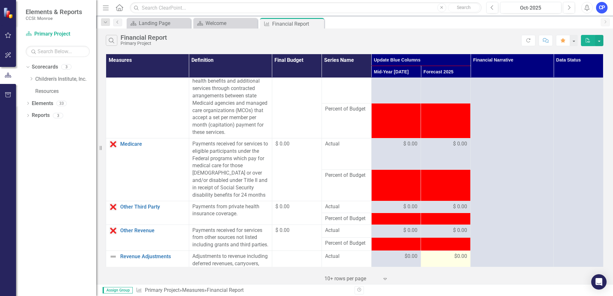
scroll to position [513, 0]
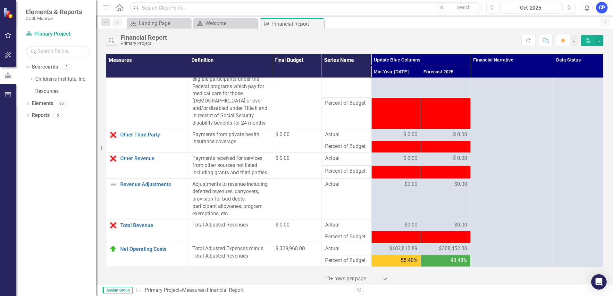
click at [442, 126] on td at bounding box center [446, 112] width 50 height 31
click at [384, 129] on td at bounding box center [396, 112] width 50 height 31
click at [431, 129] on td at bounding box center [446, 112] width 50 height 31
click at [442, 91] on td "$ 0.00" at bounding box center [446, 81] width 50 height 31
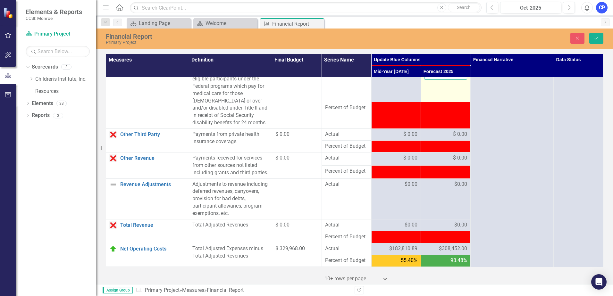
click at [430, 80] on input "0" at bounding box center [445, 74] width 43 height 12
type input "0.00"
click at [598, 38] on icon "submit" at bounding box center [596, 38] width 4 height 3
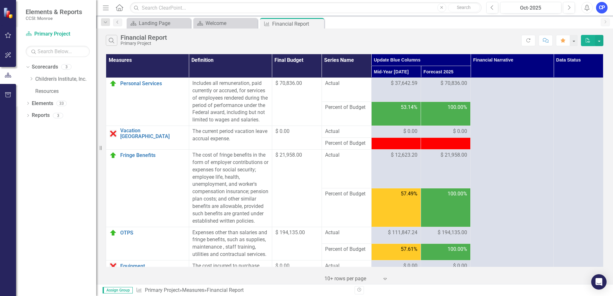
click at [457, 126] on td "100.00%" at bounding box center [446, 114] width 50 height 24
click at [442, 147] on div at bounding box center [445, 144] width 43 height 8
click at [447, 138] on td "$ 0.00" at bounding box center [446, 132] width 50 height 12
click at [453, 135] on span "$ 0.00" at bounding box center [460, 131] width 14 height 7
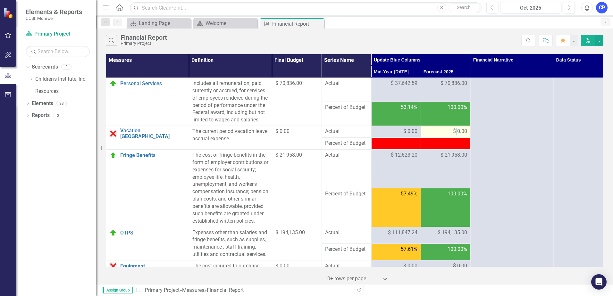
click at [453, 135] on span "$ 0.00" at bounding box center [460, 131] width 14 height 7
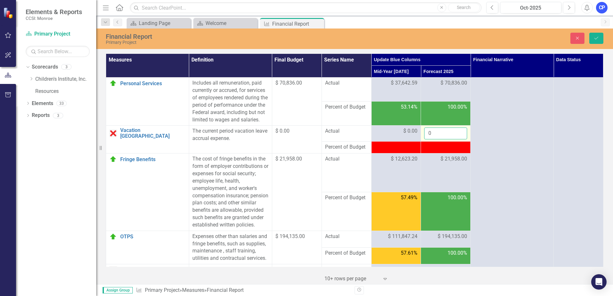
click at [448, 139] on input "0" at bounding box center [445, 134] width 43 height 12
drag, startPoint x: 448, startPoint y: 142, endPoint x: 271, endPoint y: 133, distance: 177.5
click at [272, 133] on tr "Vacation Accruals Link Open Element The current period vacation leave accrual e…" at bounding box center [354, 134] width 497 height 16
click at [593, 36] on icon "Save" at bounding box center [596, 38] width 6 height 4
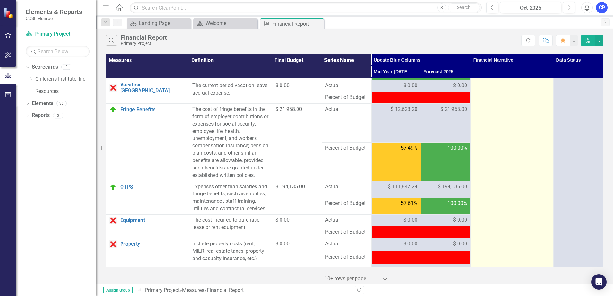
scroll to position [0, 0]
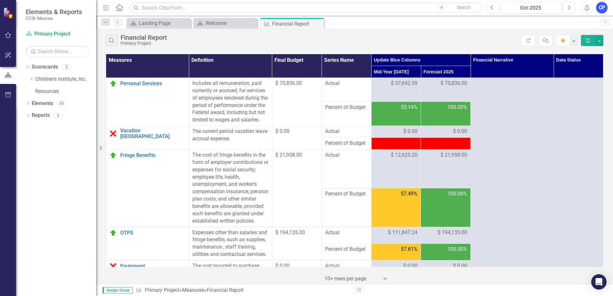
click at [444, 147] on div at bounding box center [445, 144] width 43 height 8
click at [396, 126] on td "53.14%" at bounding box center [396, 114] width 50 height 24
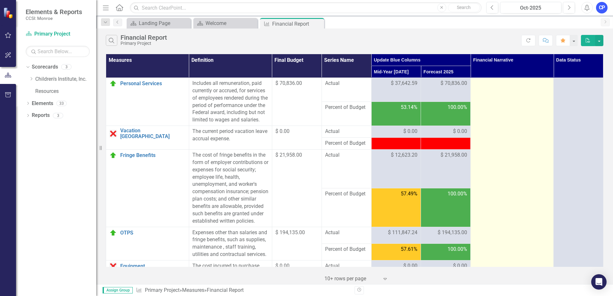
drag, startPoint x: 387, startPoint y: 151, endPoint x: 515, endPoint y: 165, distance: 128.8
click at [387, 147] on div at bounding box center [396, 144] width 43 height 8
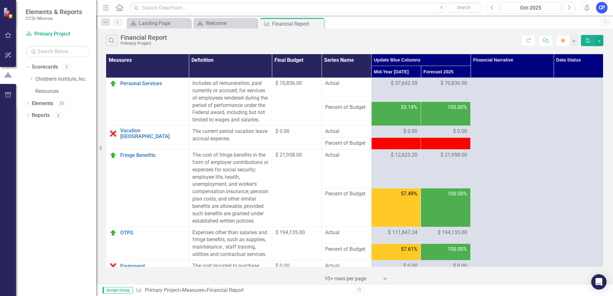
drag, startPoint x: 553, startPoint y: 148, endPoint x: 97, endPoint y: 146, distance: 456.6
click at [96, 146] on div "Elements & Reports CCSI: Monroe Scorecard Primary Project Search Dropdown Score…" at bounding box center [48, 148] width 96 height 296
drag, startPoint x: 97, startPoint y: 146, endPoint x: 178, endPoint y: 137, distance: 82.2
click at [178, 137] on link "Vacation [GEOGRAPHIC_DATA]" at bounding box center [152, 133] width 65 height 11
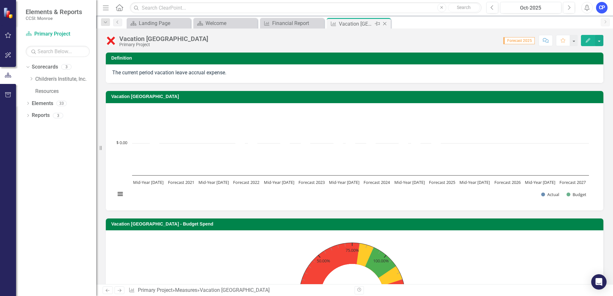
click at [383, 24] on icon "Close" at bounding box center [385, 23] width 6 height 5
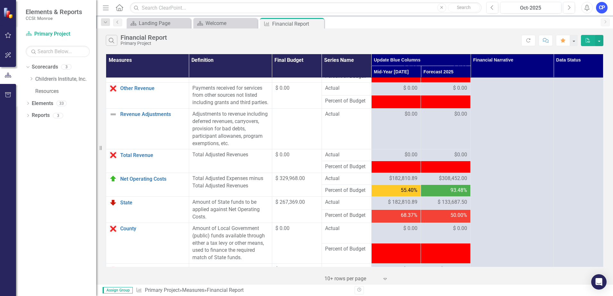
scroll to position [609, 0]
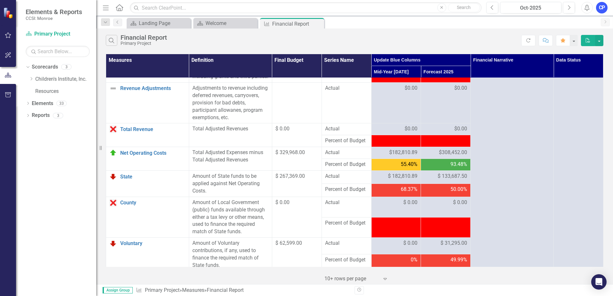
click at [450, 156] on span "$308,452.00" at bounding box center [453, 152] width 28 height 7
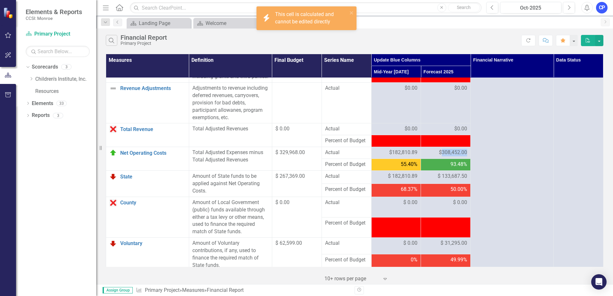
click at [448, 156] on span "$308,452.00" at bounding box center [453, 152] width 28 height 7
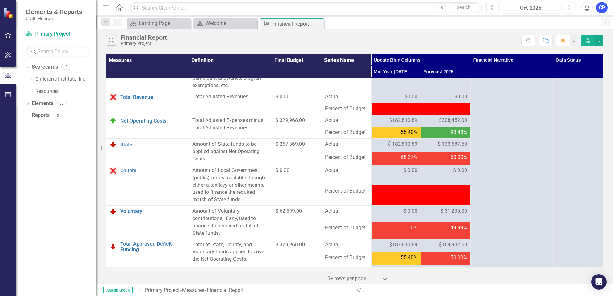
scroll to position [673, 0]
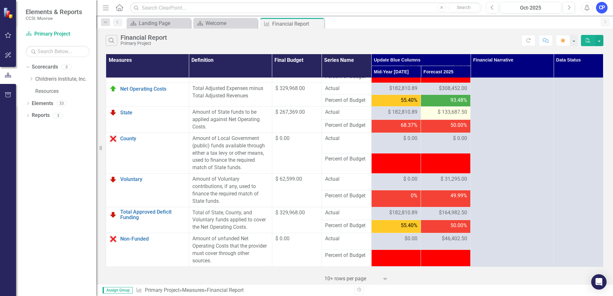
click at [450, 116] on span "$ 133,687.50" at bounding box center [452, 112] width 29 height 7
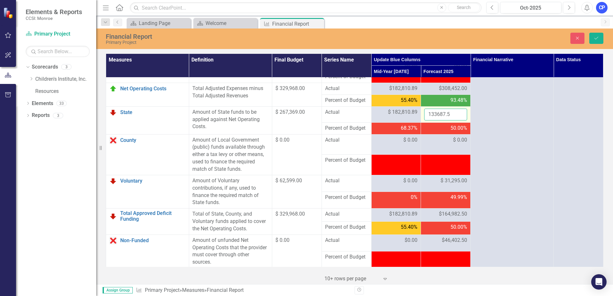
drag, startPoint x: 450, startPoint y: 134, endPoint x: 447, endPoint y: 137, distance: 4.4
click at [447, 121] on input "133687.5" at bounding box center [445, 115] width 43 height 12
type input "267369"
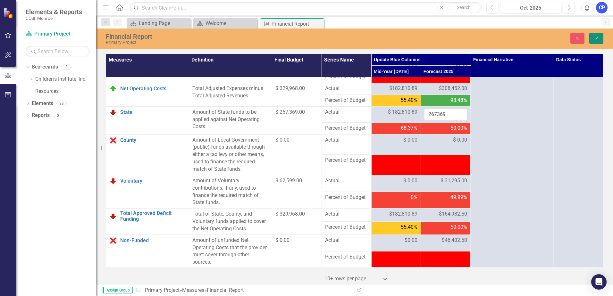
click at [602, 35] on button "Save" at bounding box center [596, 38] width 14 height 11
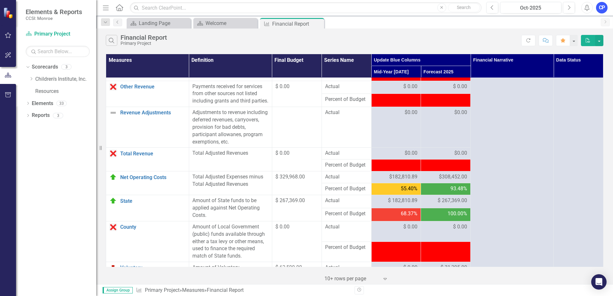
scroll to position [641, 0]
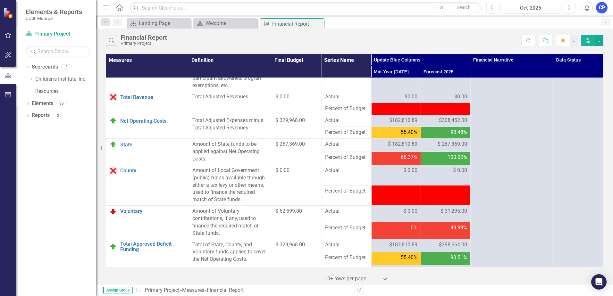
click at [449, 124] on span "$308,452.00" at bounding box center [453, 120] width 28 height 7
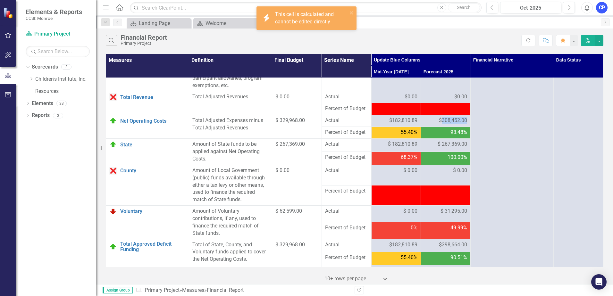
drag, startPoint x: 449, startPoint y: 146, endPoint x: 451, endPoint y: 142, distance: 4.9
click at [451, 124] on span "$308,452.00" at bounding box center [453, 120] width 28 height 7
drag, startPoint x: 451, startPoint y: 142, endPoint x: 439, endPoint y: 143, distance: 12.2
click at [439, 124] on span "$308,452.00" at bounding box center [453, 120] width 28 height 7
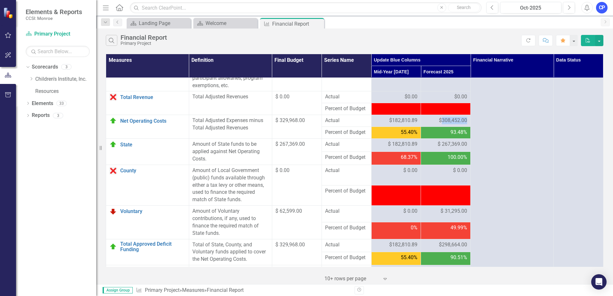
click at [448, 124] on span "$308,452.00" at bounding box center [453, 120] width 28 height 7
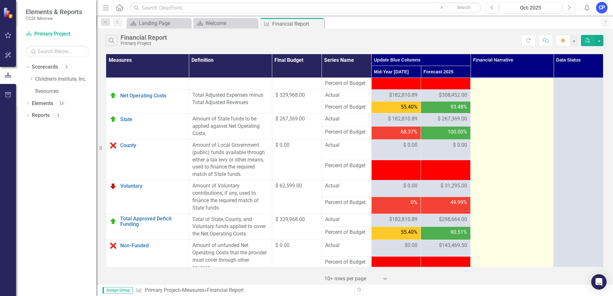
scroll to position [737, 0]
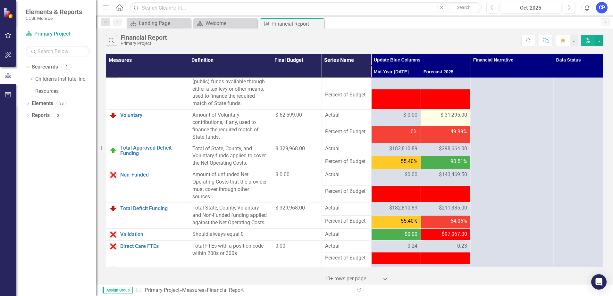
click at [455, 119] on span "$ 31,295.00" at bounding box center [454, 115] width 27 height 7
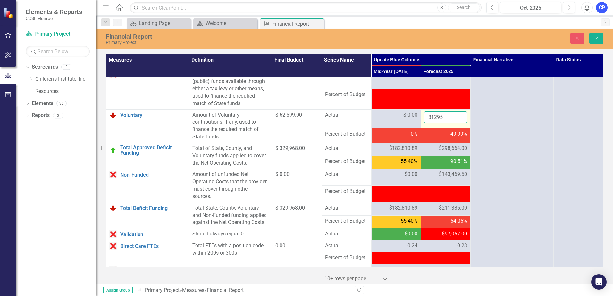
drag, startPoint x: 455, startPoint y: 138, endPoint x: 437, endPoint y: 142, distance: 18.1
click at [437, 123] on input "31295" at bounding box center [445, 118] width 43 height 12
type input "62599"
click at [593, 31] on div "Financial Report Primary Project Close Save" at bounding box center [354, 39] width 517 height 21
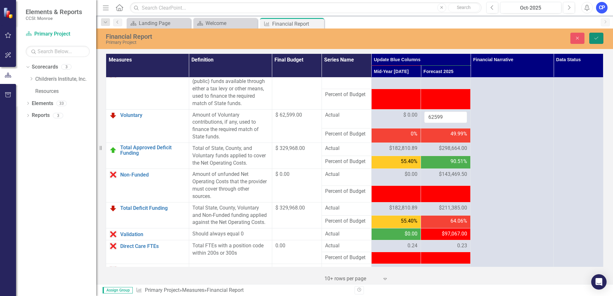
click at [593, 37] on button "Save" at bounding box center [596, 38] width 14 height 11
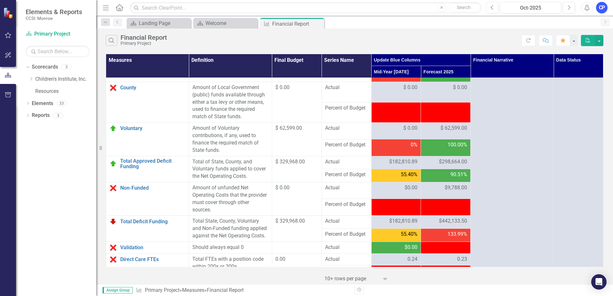
scroll to position [804, 0]
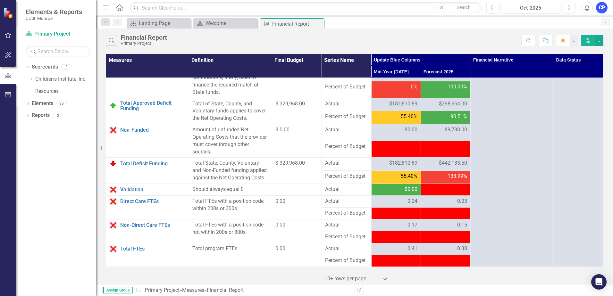
click at [439, 132] on div "$9,788.00" at bounding box center [445, 129] width 43 height 7
click at [450, 105] on span "$298,664.00" at bounding box center [453, 103] width 28 height 7
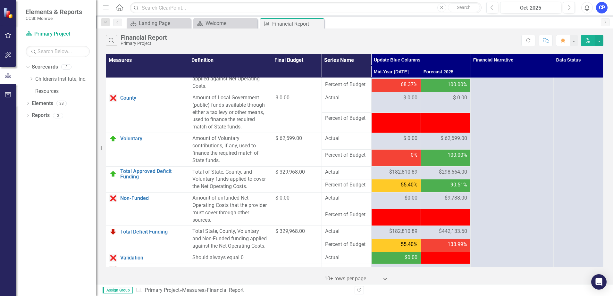
scroll to position [708, 0]
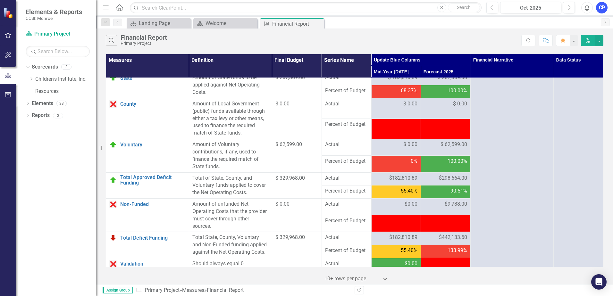
click at [442, 182] on span "$298,664.00" at bounding box center [453, 178] width 28 height 7
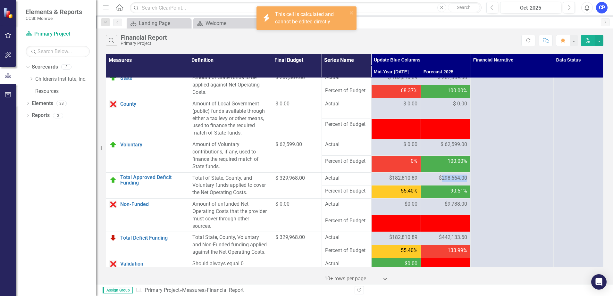
drag, startPoint x: 442, startPoint y: 198, endPoint x: 447, endPoint y: 203, distance: 5.9
click at [447, 182] on span "$298,664.00" at bounding box center [453, 178] width 28 height 7
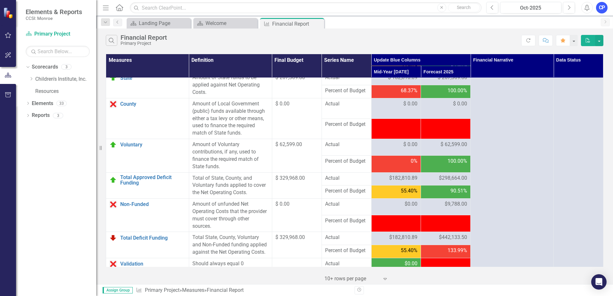
click at [443, 182] on span "$298,664.00" at bounding box center [453, 178] width 28 height 7
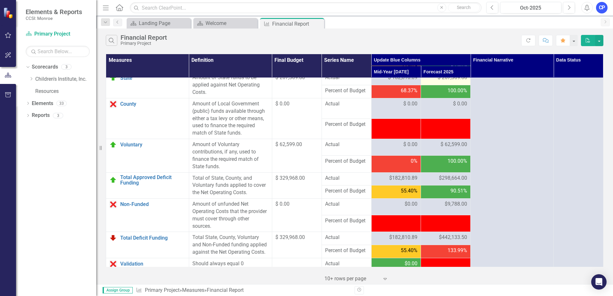
click at [449, 81] on span "$ 267,369.00" at bounding box center [452, 77] width 29 height 7
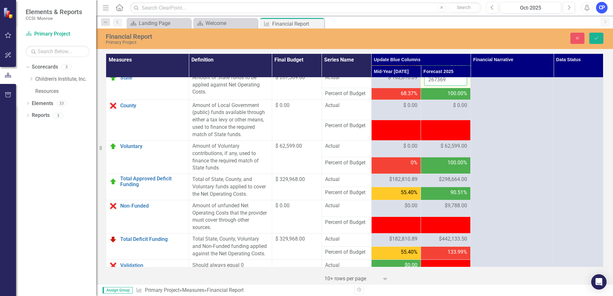
drag, startPoint x: 449, startPoint y: 98, endPoint x: 439, endPoint y: 105, distance: 11.6
click at [439, 86] on input "267369" at bounding box center [445, 80] width 43 height 12
click at [442, 86] on input "267369" at bounding box center [445, 80] width 43 height 12
drag, startPoint x: 447, startPoint y: 100, endPoint x: 380, endPoint y: 97, distance: 67.1
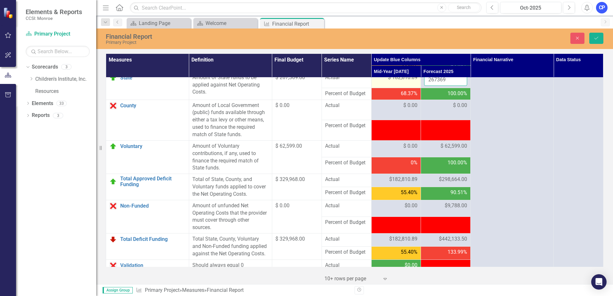
click at [382, 88] on tr "State Link Open Element Amount of State funds to be applied against Net Operati…" at bounding box center [354, 80] width 497 height 16
click at [450, 150] on span "$ 62,599.00" at bounding box center [454, 146] width 27 height 7
drag, startPoint x: 450, startPoint y: 167, endPoint x: 440, endPoint y: 169, distance: 10.9
click at [440, 155] on input "62599" at bounding box center [445, 149] width 43 height 12
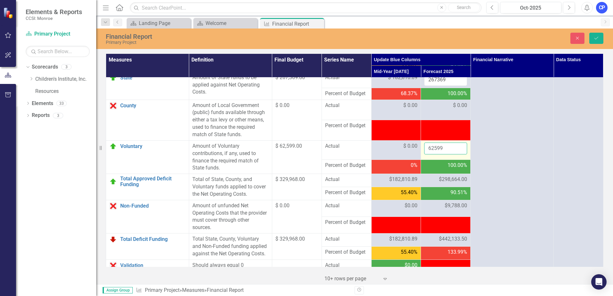
click at [440, 155] on input "62599" at bounding box center [445, 149] width 43 height 12
click at [438, 155] on input "62599" at bounding box center [445, 149] width 43 height 12
type input "62601"
click at [593, 39] on button "Save" at bounding box center [596, 38] width 14 height 11
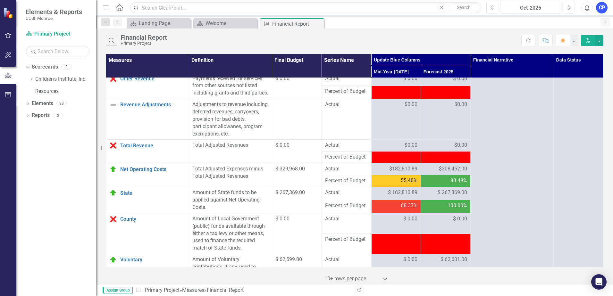
scroll to position [609, 0]
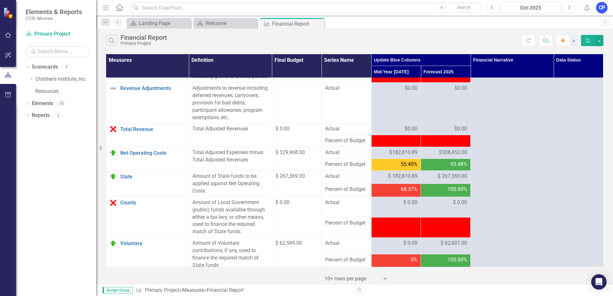
click at [442, 168] on div "93.48%" at bounding box center [445, 164] width 43 height 7
click at [448, 156] on span "$308,452.00" at bounding box center [453, 152] width 28 height 7
click at [455, 156] on span "$308,452.00" at bounding box center [453, 152] width 28 height 7
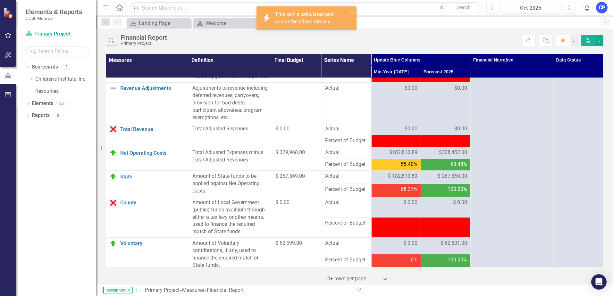
drag, startPoint x: 455, startPoint y: 174, endPoint x: 441, endPoint y: 176, distance: 13.9
click at [441, 156] on span "$308,452.00" at bounding box center [453, 152] width 28 height 7
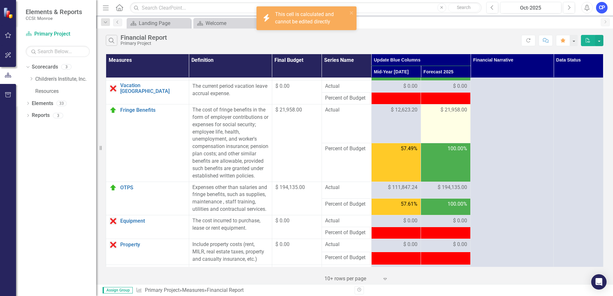
scroll to position [0, 0]
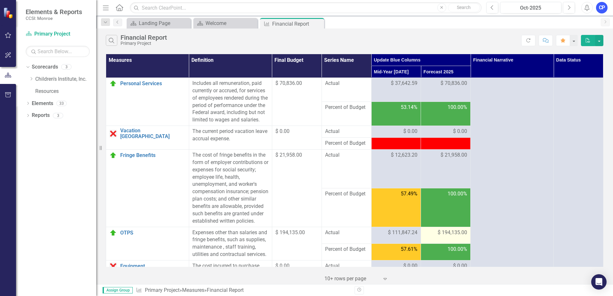
click at [448, 243] on td "$ 194,135.00" at bounding box center [446, 235] width 50 height 17
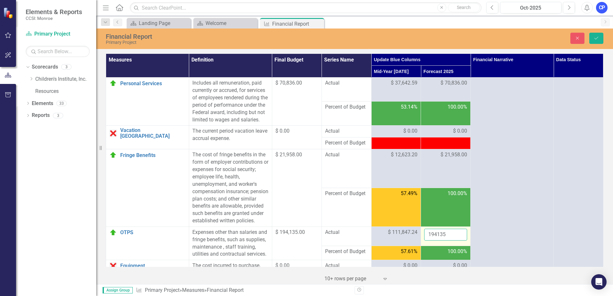
drag, startPoint x: 448, startPoint y: 243, endPoint x: 445, endPoint y: 247, distance: 4.4
click at [446, 241] on input "194135" at bounding box center [445, 235] width 43 height 12
drag, startPoint x: 444, startPoint y: 248, endPoint x: 419, endPoint y: 249, distance: 24.4
click at [421, 246] on td "194135" at bounding box center [446, 236] width 50 height 19
type input "195416"
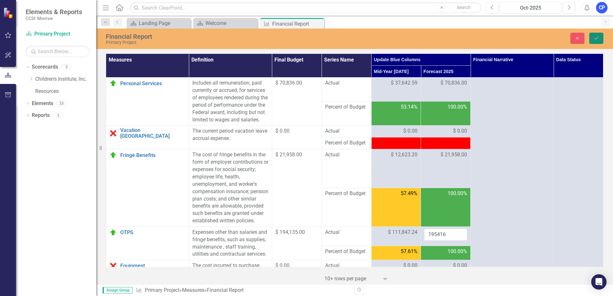
click at [592, 38] on button "Save" at bounding box center [596, 38] width 14 height 11
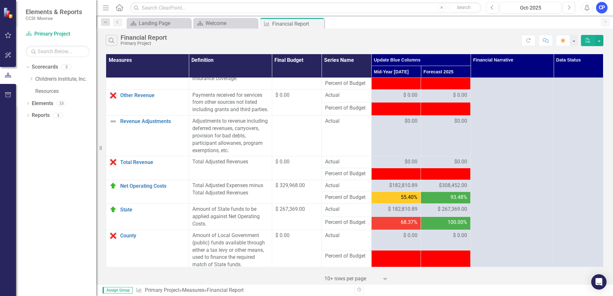
scroll to position [609, 0]
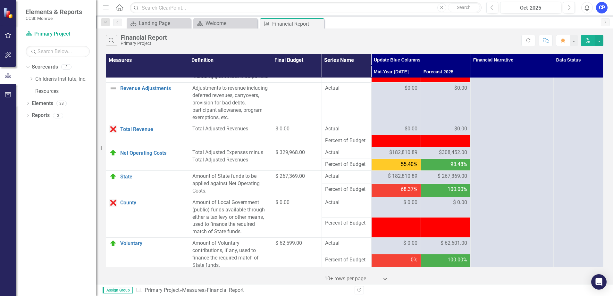
click at [284, 156] on span "$ 329,968.00" at bounding box center [289, 152] width 29 height 6
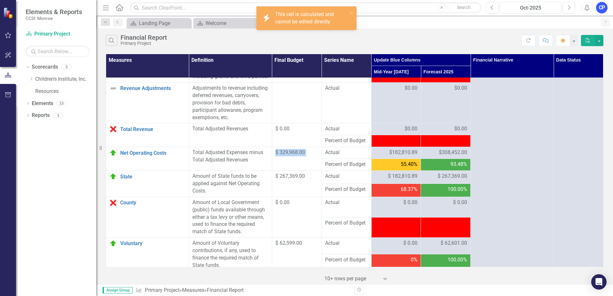
click at [284, 156] on span "$ 329,968.00" at bounding box center [289, 152] width 29 height 6
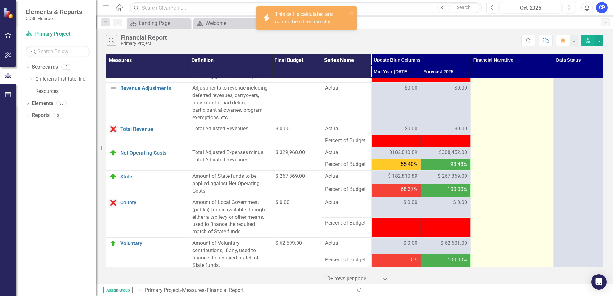
drag, startPoint x: 494, startPoint y: 171, endPoint x: 485, endPoint y: 172, distance: 9.4
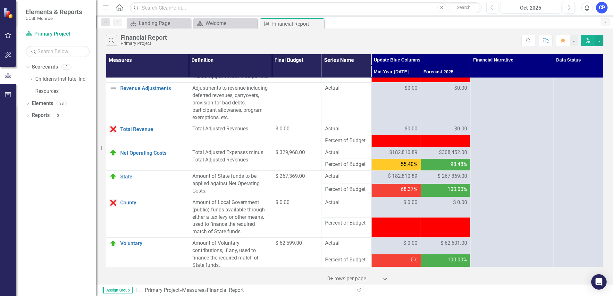
click at [444, 156] on span "$308,452.00" at bounding box center [453, 152] width 28 height 7
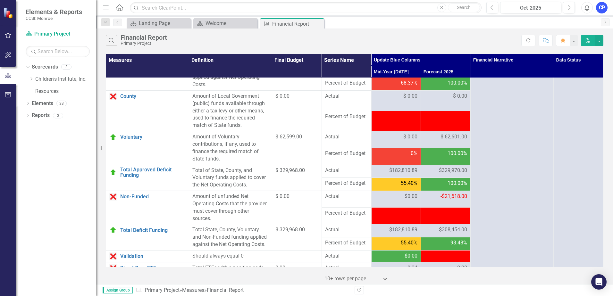
scroll to position [737, 0]
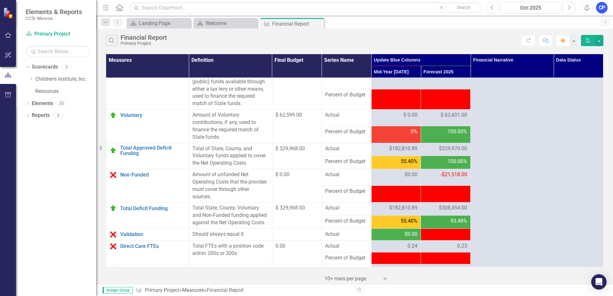
click at [451, 153] on span "$329,970.00" at bounding box center [453, 148] width 28 height 7
click at [448, 153] on span "$329,970.00" at bounding box center [453, 148] width 28 height 7
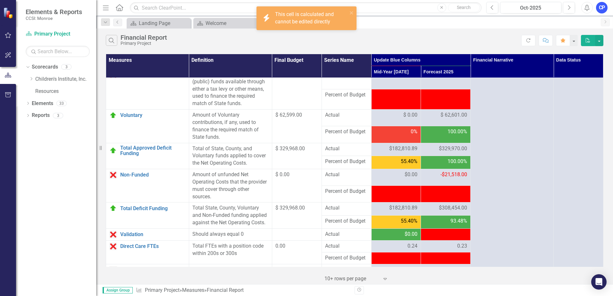
drag, startPoint x: 448, startPoint y: 168, endPoint x: 443, endPoint y: 195, distance: 27.4
click at [443, 178] on span "-$21,518.00" at bounding box center [454, 175] width 27 height 6
click at [439, 212] on span "$308,454.00" at bounding box center [453, 208] width 28 height 7
click at [436, 229] on td "93.48%" at bounding box center [446, 222] width 50 height 13
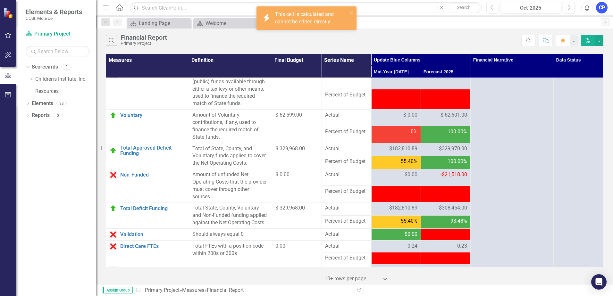
click at [446, 212] on span "$308,454.00" at bounding box center [453, 208] width 28 height 7
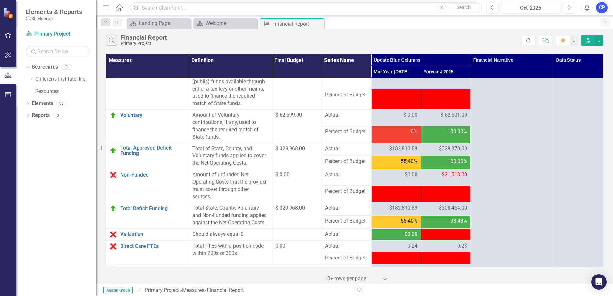
drag, startPoint x: 446, startPoint y: 229, endPoint x: 422, endPoint y: 230, distance: 24.4
click at [424, 212] on div "$308,454.00" at bounding box center [445, 208] width 43 height 7
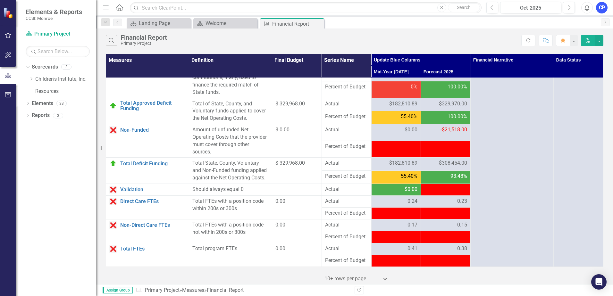
scroll to position [804, 0]
click at [441, 189] on span "-$31,304.00" at bounding box center [454, 189] width 27 height 6
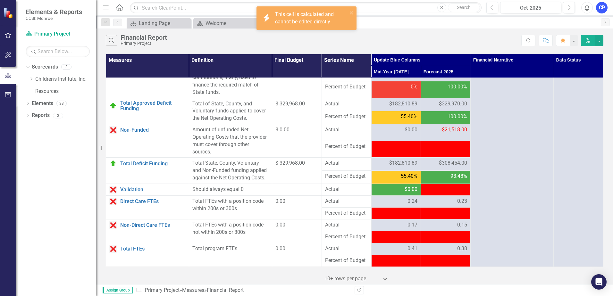
drag, startPoint x: 441, startPoint y: 189, endPoint x: 436, endPoint y: 212, distance: 23.5
click at [436, 213] on div at bounding box center [445, 214] width 43 height 8
click at [436, 212] on div at bounding box center [445, 214] width 43 height 8
click at [385, 201] on div "0.24" at bounding box center [396, 201] width 43 height 7
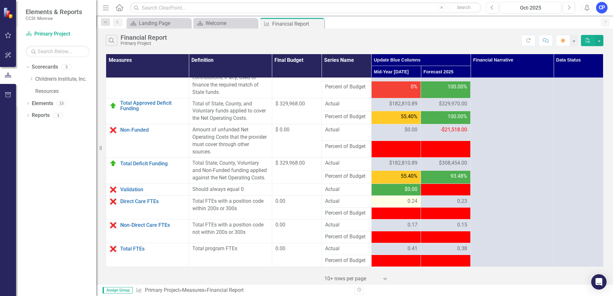
click at [403, 203] on div "0.24" at bounding box center [396, 201] width 43 height 7
drag, startPoint x: 445, startPoint y: 204, endPoint x: 441, endPoint y: 202, distance: 3.8
click at [445, 204] on div "0.23" at bounding box center [445, 201] width 43 height 7
click at [441, 202] on div "0.23" at bounding box center [445, 201] width 43 height 7
click at [440, 202] on div "0.23" at bounding box center [445, 201] width 43 height 7
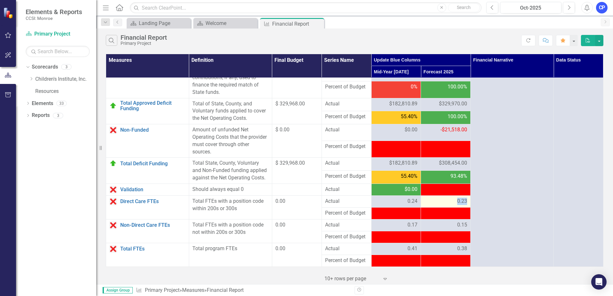
click at [440, 202] on div "0.23" at bounding box center [445, 201] width 43 height 7
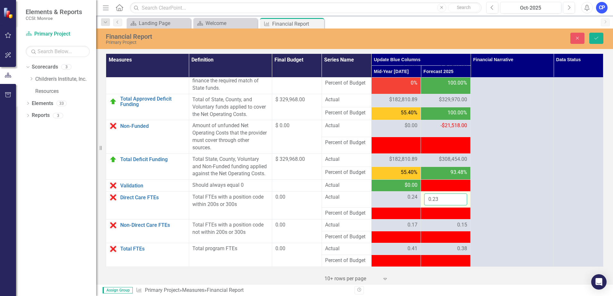
drag, startPoint x: 440, startPoint y: 202, endPoint x: 438, endPoint y: 206, distance: 4.9
click at [438, 206] on input "0.23" at bounding box center [445, 200] width 43 height 12
drag, startPoint x: 441, startPoint y: 203, endPoint x: 412, endPoint y: 201, distance: 28.7
click at [412, 201] on tr "Direct Care FTEs Link Open Element Total FTEs with a position code within 200s …" at bounding box center [354, 200] width 497 height 16
type input ".48"
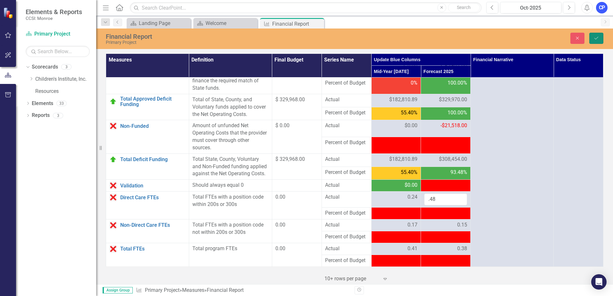
click at [599, 39] on icon "Save" at bounding box center [596, 38] width 6 height 4
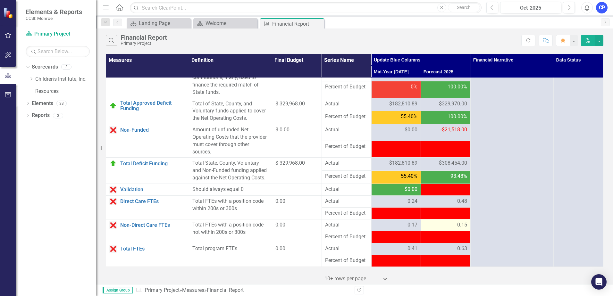
click at [453, 222] on div "0.15" at bounding box center [445, 225] width 43 height 7
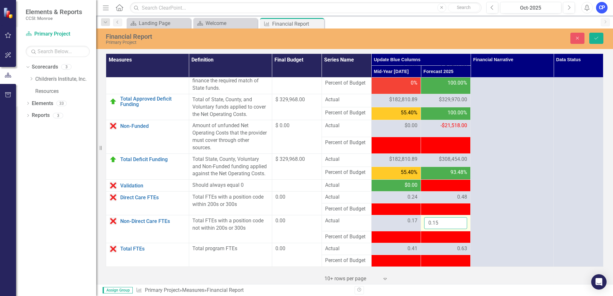
drag, startPoint x: 453, startPoint y: 222, endPoint x: 433, endPoint y: 224, distance: 19.7
click at [433, 224] on input "0.15" at bounding box center [445, 223] width 43 height 12
click at [448, 226] on input "0.15" at bounding box center [445, 223] width 43 height 12
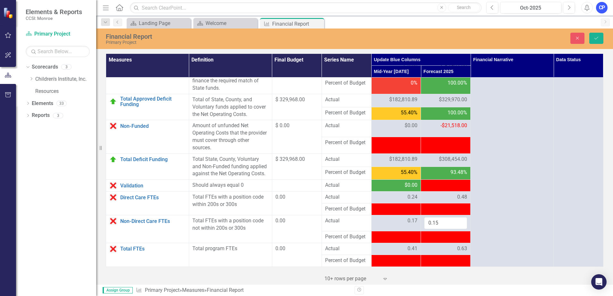
click at [362, 176] on span "Percent of Budget" at bounding box center [346, 172] width 43 height 7
drag, startPoint x: 441, startPoint y: 222, endPoint x: 440, endPoint y: 226, distance: 4.3
click at [440, 225] on input "0.15" at bounding box center [445, 223] width 43 height 12
drag, startPoint x: 440, startPoint y: 226, endPoint x: 307, endPoint y: 211, distance: 134.5
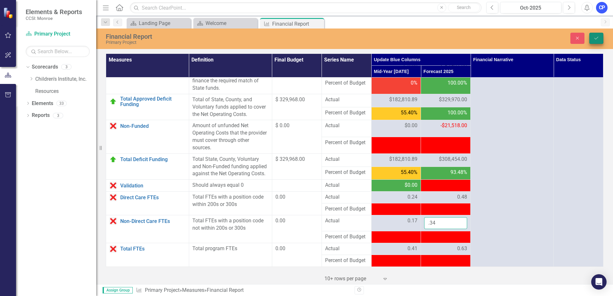
type input ".34"
click at [602, 38] on button "Save" at bounding box center [596, 38] width 14 height 11
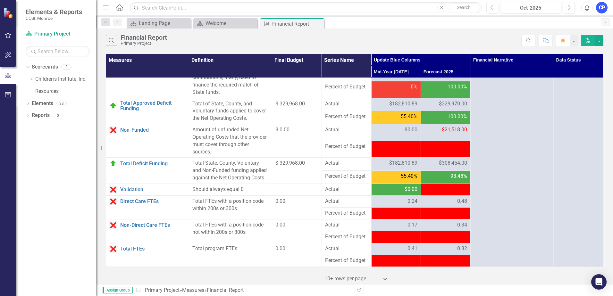
click at [446, 250] on div "0.82" at bounding box center [445, 248] width 43 height 7
click at [387, 211] on div at bounding box center [396, 214] width 43 height 8
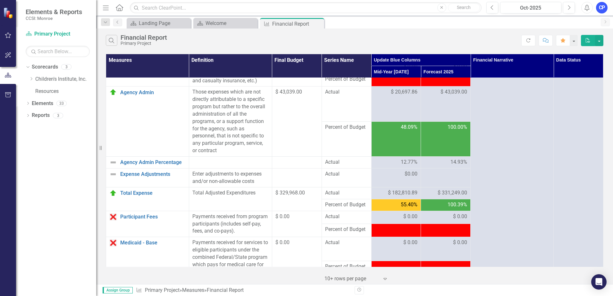
scroll to position [224, 0]
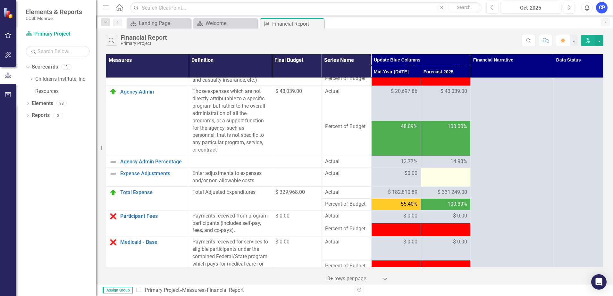
click at [437, 178] on div at bounding box center [445, 174] width 43 height 8
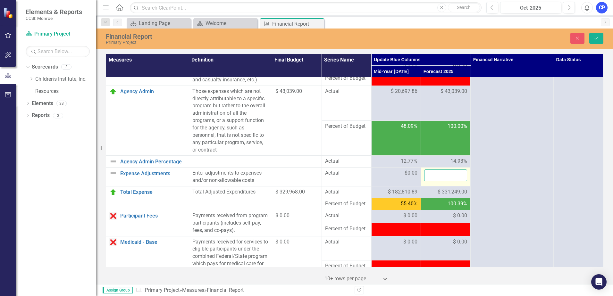
drag, startPoint x: 437, startPoint y: 188, endPoint x: 445, endPoint y: 190, distance: 8.7
click at [445, 181] on input "number" at bounding box center [445, 176] width 43 height 12
type input "0"
click at [594, 39] on icon "Save" at bounding box center [596, 38] width 6 height 4
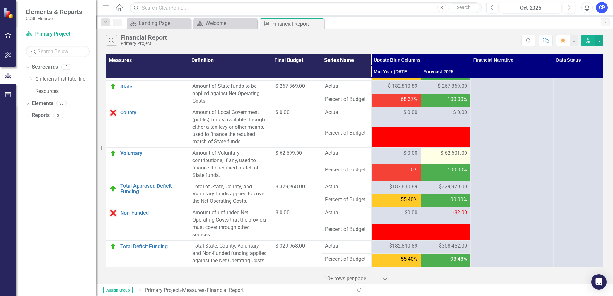
scroll to position [705, 0]
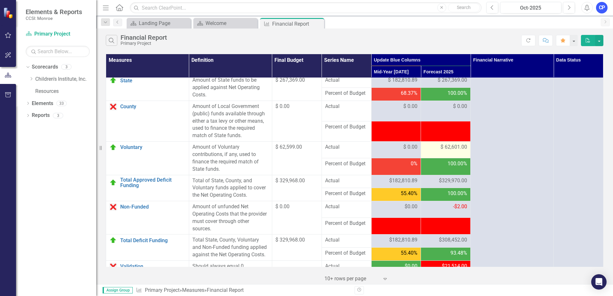
click at [453, 151] on span "$ 62,601.00" at bounding box center [454, 147] width 27 height 7
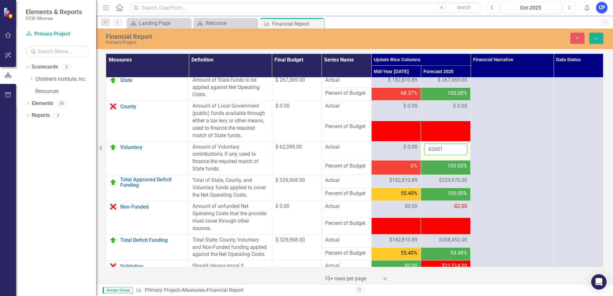
drag, startPoint x: 453, startPoint y: 170, endPoint x: 441, endPoint y: 172, distance: 12.5
click at [441, 156] on input "62601" at bounding box center [445, 150] width 43 height 12
type input "62603"
click at [594, 35] on button "Save" at bounding box center [596, 38] width 14 height 11
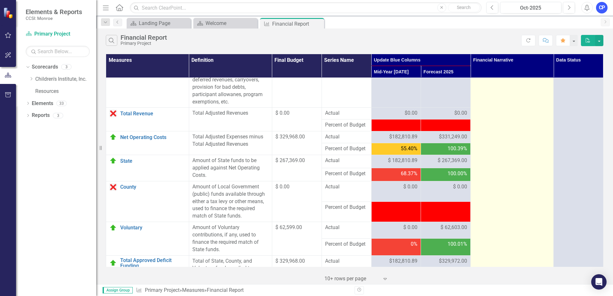
scroll to position [612, 0]
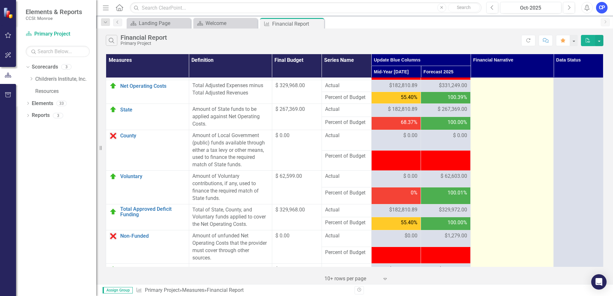
scroll to position [676, 0]
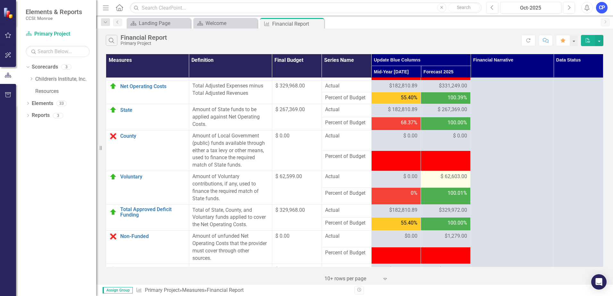
click at [451, 181] on span "$ 62,603.00" at bounding box center [454, 176] width 27 height 7
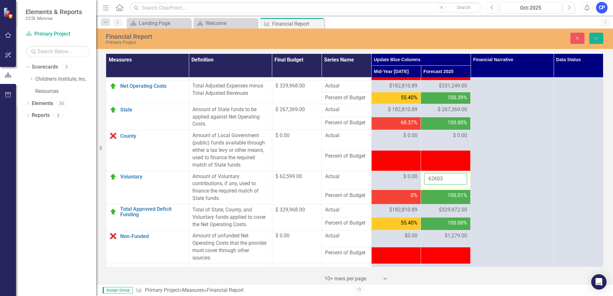
click at [452, 185] on input "62603" at bounding box center [445, 179] width 43 height 12
drag, startPoint x: 393, startPoint y: 202, endPoint x: 356, endPoint y: 202, distance: 37.2
click at [356, 190] on tr "Voluntary Link Open Element Amount of Voluntary contributions, if any, used to …" at bounding box center [354, 180] width 497 height 19
type input "63880"
click at [595, 35] on button "Save" at bounding box center [596, 38] width 14 height 11
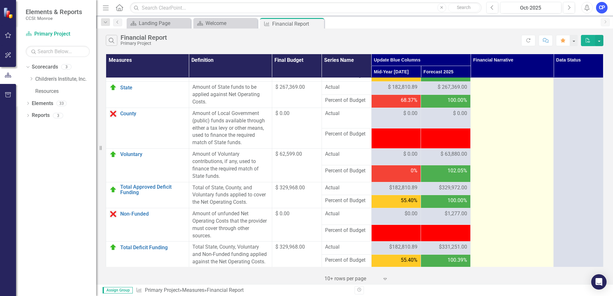
scroll to position [705, 0]
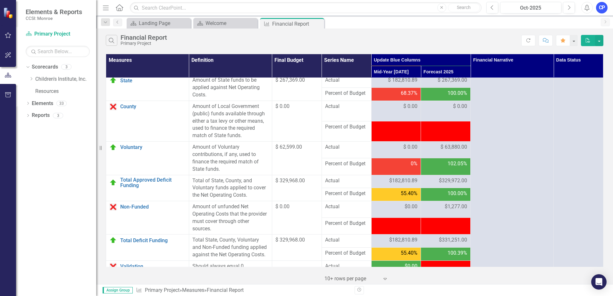
click at [459, 211] on span "$1,277.00" at bounding box center [456, 206] width 22 height 7
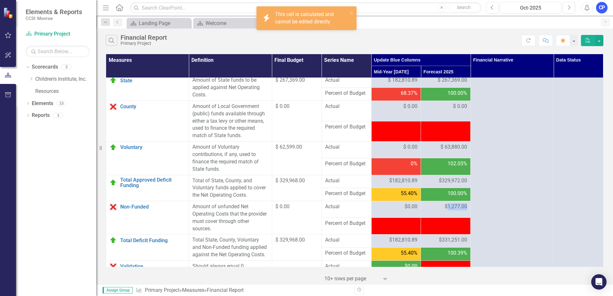
drag, startPoint x: 459, startPoint y: 229, endPoint x: 450, endPoint y: 230, distance: 9.7
click at [450, 211] on span "$1,277.00" at bounding box center [456, 206] width 22 height 7
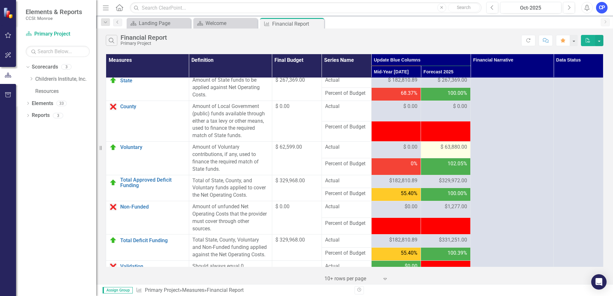
click at [456, 151] on span "$ 63,880.00" at bounding box center [454, 147] width 27 height 7
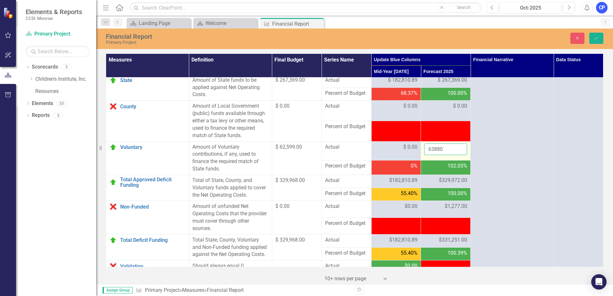
drag, startPoint x: 456, startPoint y: 173, endPoint x: 451, endPoint y: 172, distance: 4.9
click at [451, 156] on input "63880" at bounding box center [445, 150] width 43 height 12
drag, startPoint x: 431, startPoint y: 171, endPoint x: 675, endPoint y: 168, distance: 243.7
click at [613, 168] on html "Elements & Reports CCSI: Monroe Scorecard Primary Project Search Dropdown Score…" at bounding box center [306, 148] width 613 height 296
type input "62603"
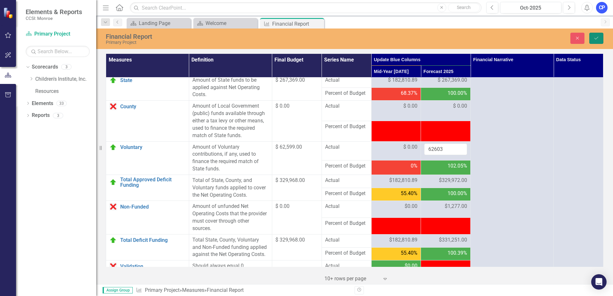
click at [598, 39] on icon "Save" at bounding box center [596, 38] width 6 height 4
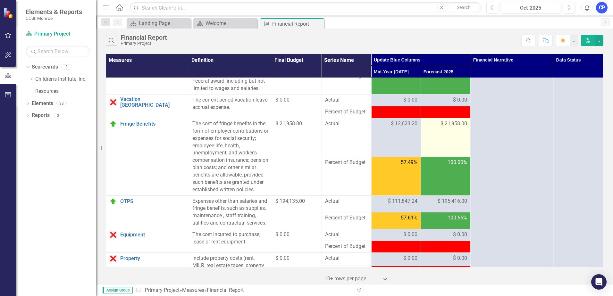
scroll to position [64, 0]
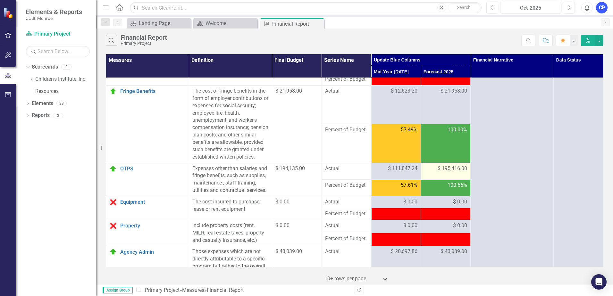
click at [458, 172] on span "$ 195,416.00" at bounding box center [452, 168] width 29 height 7
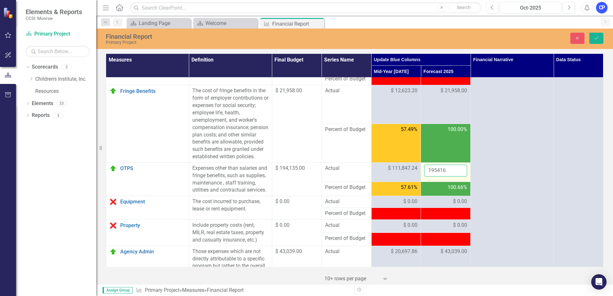
drag, startPoint x: 458, startPoint y: 183, endPoint x: 451, endPoint y: 184, distance: 6.8
click at [451, 177] on input "195416" at bounding box center [445, 171] width 43 height 12
drag, startPoint x: 442, startPoint y: 186, endPoint x: 334, endPoint y: 190, distance: 108.1
click at [334, 182] on tr "OTPS Link Open Element Expenses other than salaries and fringe benefits, such a…" at bounding box center [354, 172] width 497 height 19
type input "194135"
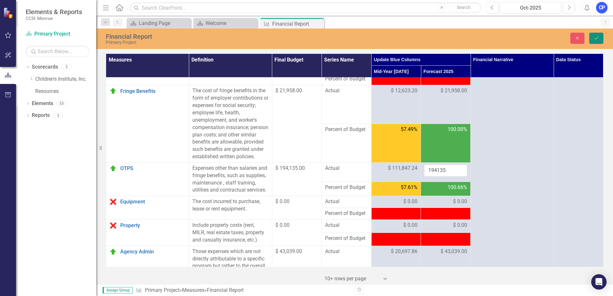
click at [599, 35] on button "Save" at bounding box center [596, 38] width 14 height 11
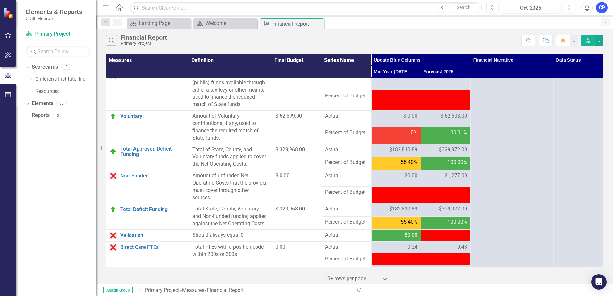
scroll to position [769, 0]
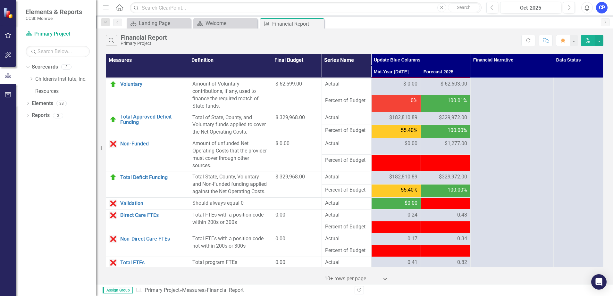
click at [446, 206] on span "-$1,277.00" at bounding box center [455, 203] width 24 height 6
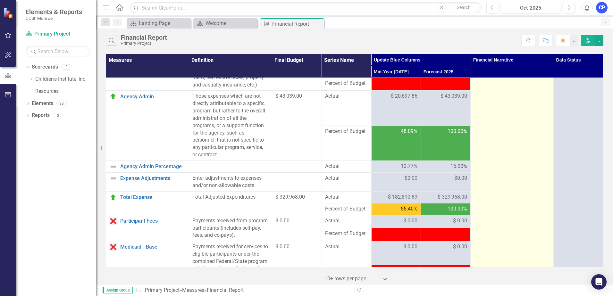
scroll to position [223, 0]
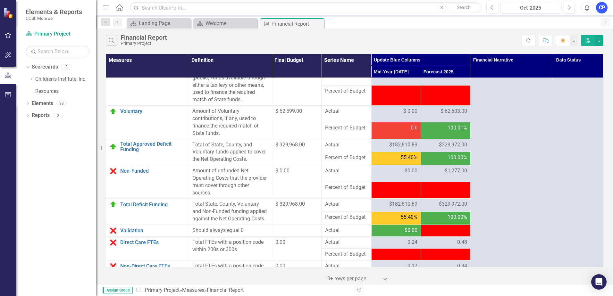
scroll to position [740, 0]
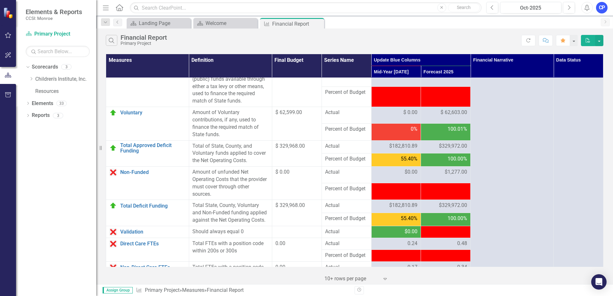
click at [453, 150] on span "$329,972.00" at bounding box center [453, 146] width 28 height 7
click at [454, 116] on span "$ 62,603.00" at bounding box center [454, 112] width 27 height 7
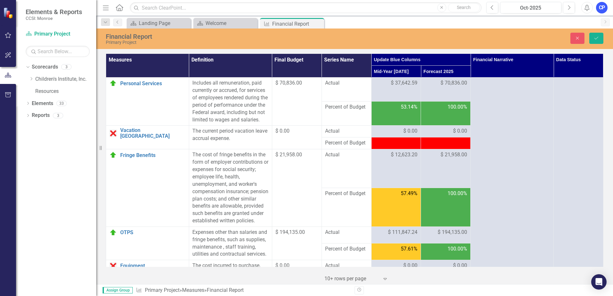
scroll to position [740, 0]
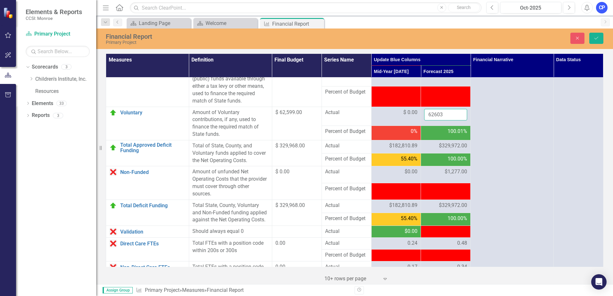
drag, startPoint x: 443, startPoint y: 137, endPoint x: 409, endPoint y: 123, distance: 37.3
click at [396, 126] on tr "Voluntary Link Open Element Amount of Voluntary contributions, if any, used to …" at bounding box center [354, 116] width 497 height 19
type input "63880"
click at [594, 39] on icon "Save" at bounding box center [596, 38] width 6 height 4
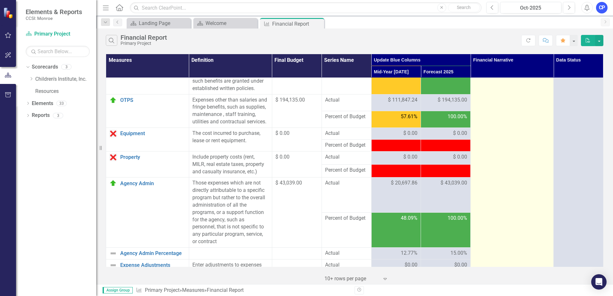
scroll to position [96, 0]
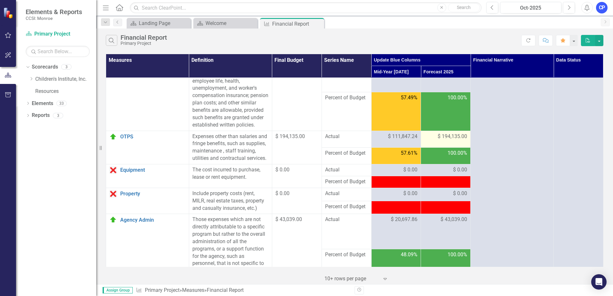
click at [442, 140] on span "$ 194,135.00" at bounding box center [452, 136] width 29 height 7
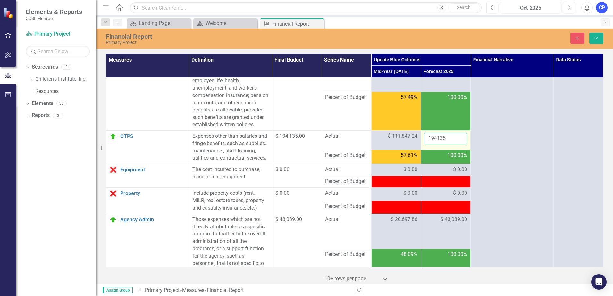
drag, startPoint x: 442, startPoint y: 152, endPoint x: 447, endPoint y: 157, distance: 6.3
click at [438, 145] on input "194135" at bounding box center [445, 139] width 43 height 12
drag, startPoint x: 450, startPoint y: 155, endPoint x: 384, endPoint y: 146, distance: 65.9
click at [382, 147] on tr "OTPS Link Open Element Expenses other than salaries and fringe benefits, such a…" at bounding box center [354, 139] width 497 height 19
type input "192858"
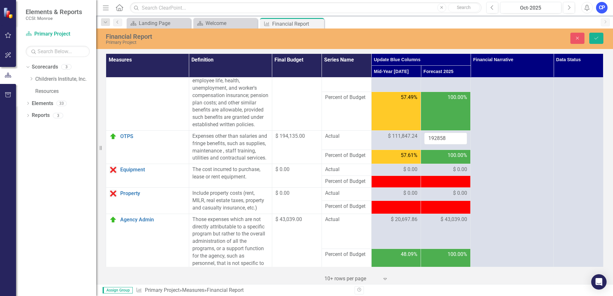
click at [602, 31] on div "Financial Report Primary Project Close Save" at bounding box center [354, 39] width 517 height 21
click at [598, 35] on button "Save" at bounding box center [596, 38] width 14 height 11
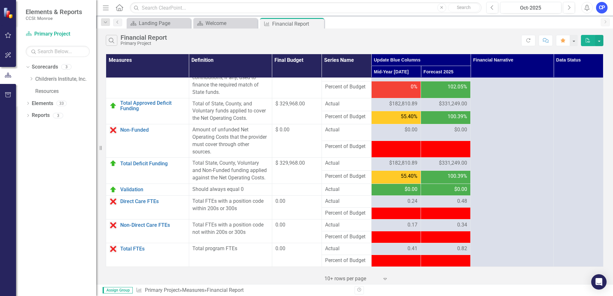
scroll to position [804, 0]
click at [442, 280] on div "‹ Previous 1 (current) › Next 10+ rows per page Expand" at bounding box center [355, 277] width 498 height 16
drag, startPoint x: 441, startPoint y: 280, endPoint x: 429, endPoint y: 283, distance: 12.0
click at [429, 283] on div "‹ Previous 1 (current) › Next 10+ rows per page Expand" at bounding box center [355, 277] width 498 height 16
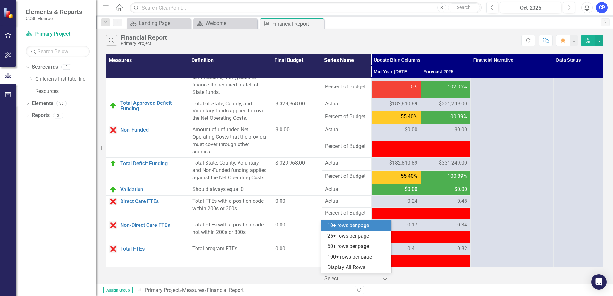
click at [383, 279] on icon "Expand" at bounding box center [385, 278] width 6 height 5
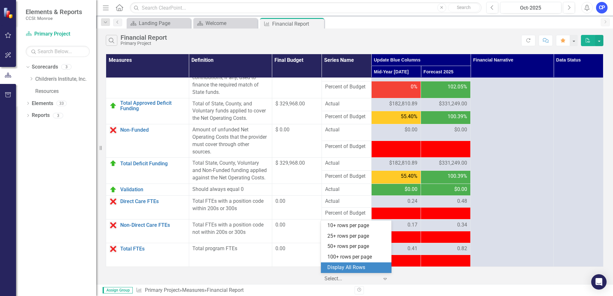
click at [357, 266] on div "Display All Rows" at bounding box center [357, 267] width 60 height 7
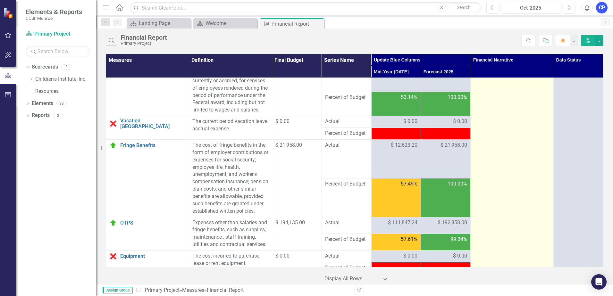
scroll to position [0, 0]
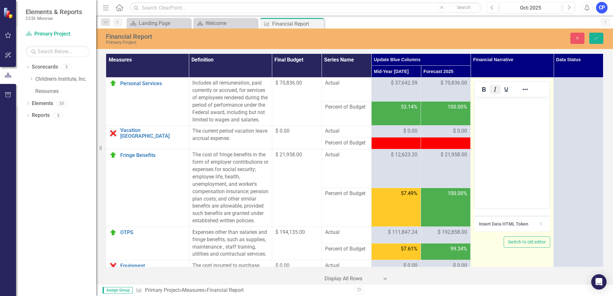
click at [492, 85] on button "Italic" at bounding box center [495, 89] width 11 height 9
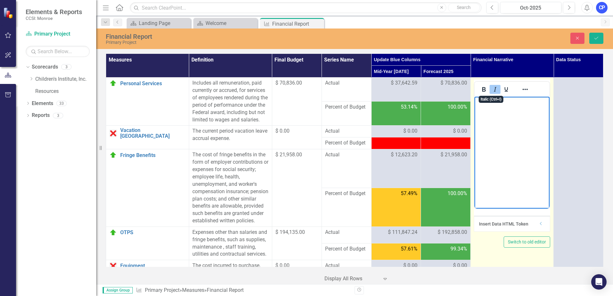
click at [492, 85] on button "Italic" at bounding box center [495, 89] width 11 height 9
click at [488, 107] on body "﻿" at bounding box center [512, 145] width 75 height 96
paste body "Rich Text Area. Press ALT-0 for help."
click at [502, 109] on span "﻿Funding Authorization Summary 4th qtr states that the State funding is $247,31…" at bounding box center [505, 121] width 58 height 44
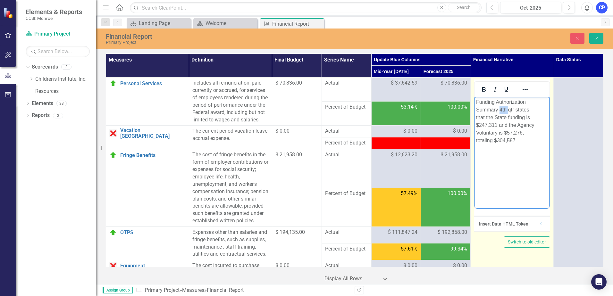
click at [502, 110] on span "﻿Funding Authorization Summary 4th qtr states that the State funding is $247,31…" at bounding box center [505, 121] width 58 height 44
click at [500, 112] on span "﻿Funding Authorization Summary 4th qtr states that the State funding is $247,31…" at bounding box center [505, 121] width 58 height 44
click at [501, 109] on span "﻿Funding Authorization Summary 4th qtr states that the State funding is $247,31…" at bounding box center [505, 121] width 58 height 44
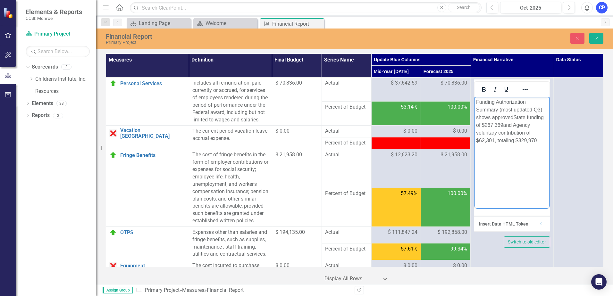
click at [526, 193] on html "Funding Authorization Summary (most updated Q3) shows approved State funding of…" at bounding box center [512, 145] width 75 height 96
click at [609, 45] on div "Financial Report Primary Project Close Save" at bounding box center [354, 38] width 517 height 13
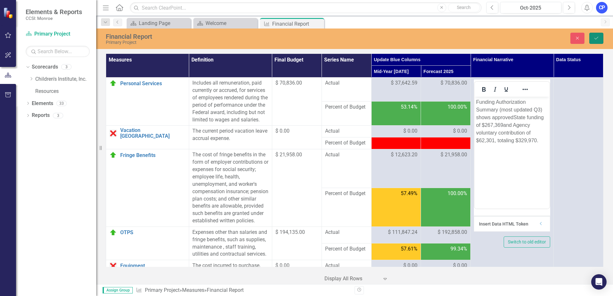
click at [597, 40] on button "Save" at bounding box center [596, 38] width 14 height 11
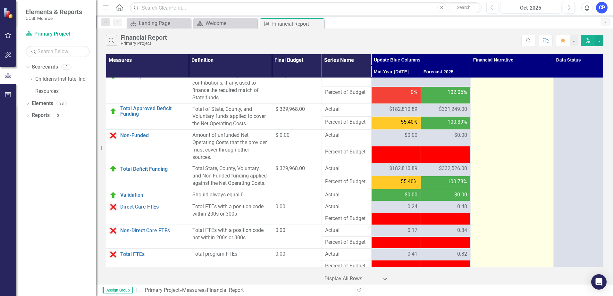
scroll to position [804, 0]
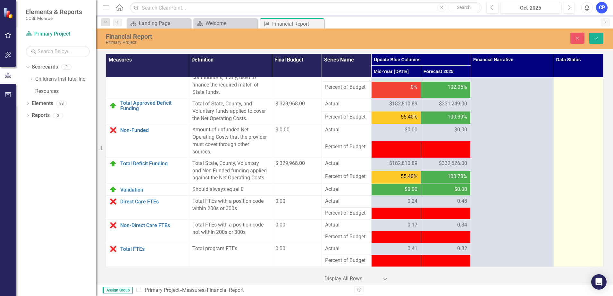
scroll to position [804, 0]
drag, startPoint x: 565, startPoint y: 109, endPoint x: 564, endPoint y: 154, distance: 45.5
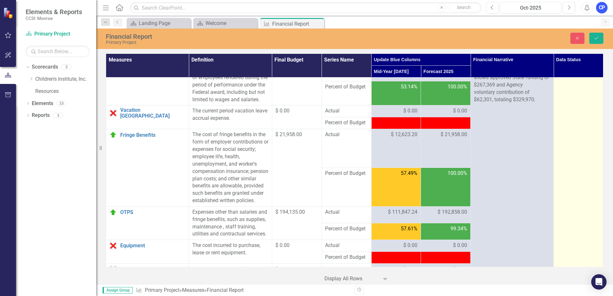
scroll to position [0, 0]
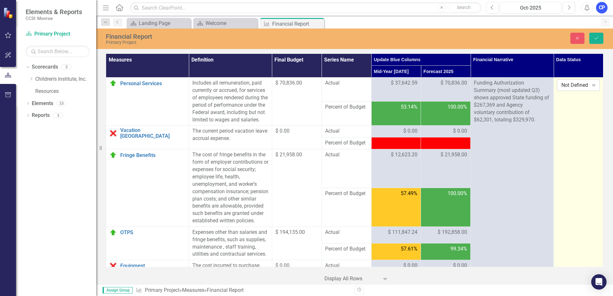
click at [591, 86] on icon "Expand" at bounding box center [594, 85] width 6 height 5
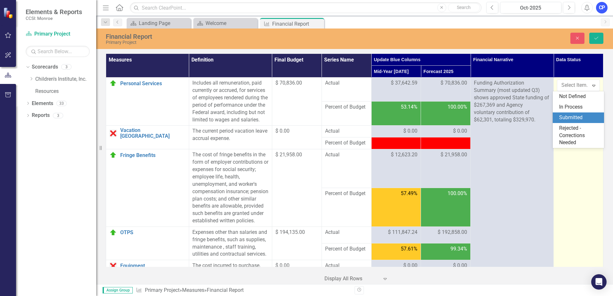
click at [575, 117] on div "Submitted" at bounding box center [579, 117] width 41 height 7
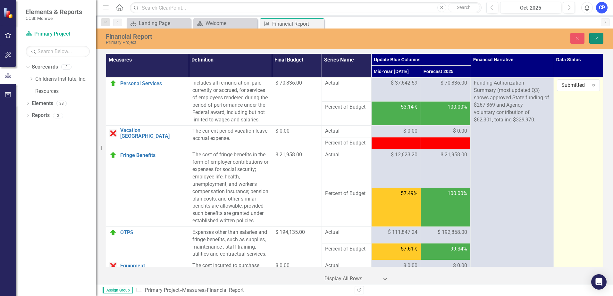
click at [598, 36] on icon "Save" at bounding box center [596, 38] width 6 height 4
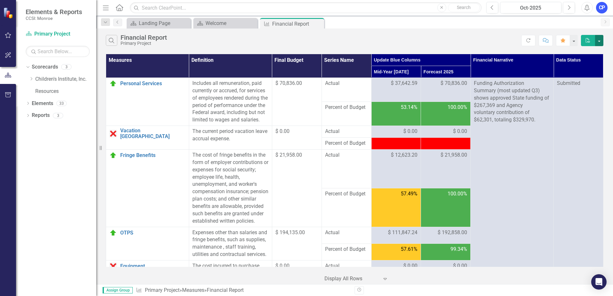
click at [601, 42] on button "button" at bounding box center [599, 40] width 8 height 11
click at [596, 52] on link "PDF Export to PDF" at bounding box center [577, 52] width 51 height 12
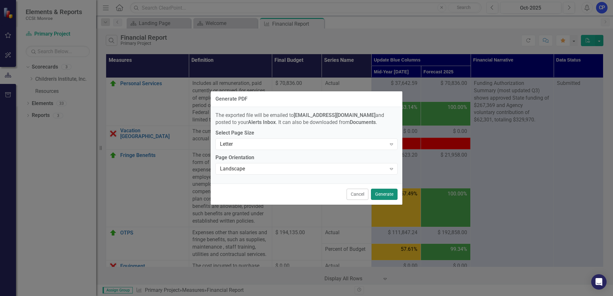
click at [384, 197] on button "Generate" at bounding box center [384, 194] width 27 height 11
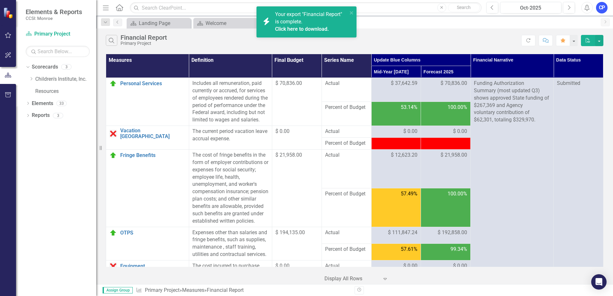
click at [316, 20] on div "Your export "Financial Report" is complete. Click here to download." at bounding box center [311, 22] width 72 height 22
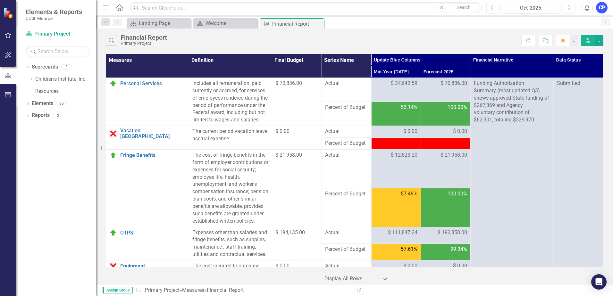
click at [405, 44] on div "Search Financial Report Primary Project" at bounding box center [314, 40] width 416 height 11
drag, startPoint x: 405, startPoint y: 44, endPoint x: 326, endPoint y: 29, distance: 80.4
click at [326, 29] on div "Search Financial Report Primary Project Refresh Comment Favorite PDF" at bounding box center [354, 39] width 517 height 21
click at [51, 31] on link "Scorecard Primary Project" at bounding box center [58, 33] width 64 height 7
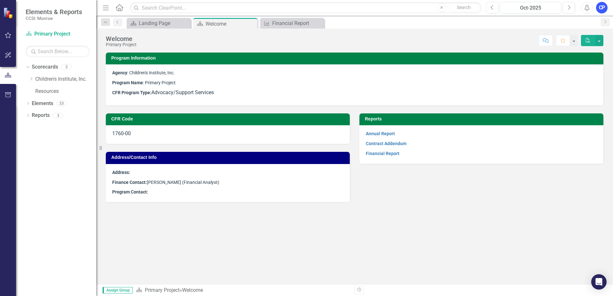
drag, startPoint x: 46, startPoint y: 224, endPoint x: 44, endPoint y: 157, distance: 67.4
click at [31, 187] on div "Dropdown Scorecards 3 Dropdown Children's Institute, Inc. Primary Project Resou…" at bounding box center [56, 179] width 80 height 234
click at [384, 134] on link "Annual Report" at bounding box center [380, 133] width 29 height 5
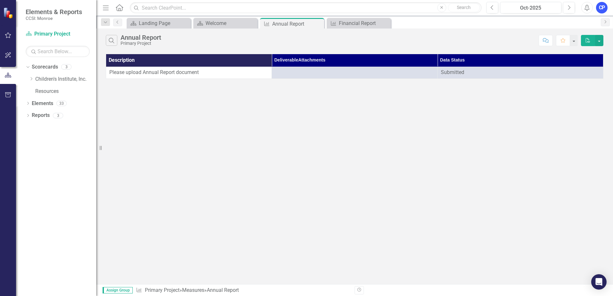
drag, startPoint x: 479, startPoint y: 28, endPoint x: 439, endPoint y: 29, distance: 39.8
click at [442, 29] on div "Search Annual Report Primary Project Comment Favorite PDF" at bounding box center [354, 39] width 517 height 21
click at [491, 132] on div "Search Annual Report Primary Project Comment Favorite PDF Description Deliverab…" at bounding box center [354, 157] width 517 height 256
drag, startPoint x: 408, startPoint y: 118, endPoint x: 368, endPoint y: 19, distance: 106.9
click at [368, 19] on div "Measure Financial Report Close" at bounding box center [359, 23] width 64 height 11
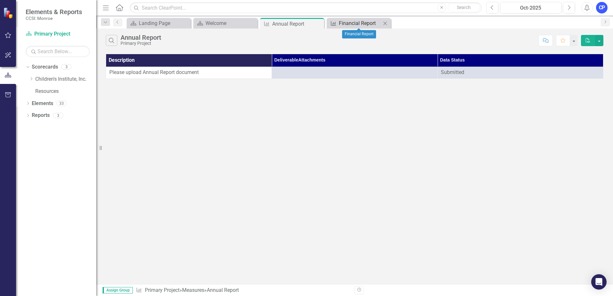
click at [365, 22] on div "Financial Report" at bounding box center [360, 23] width 42 height 8
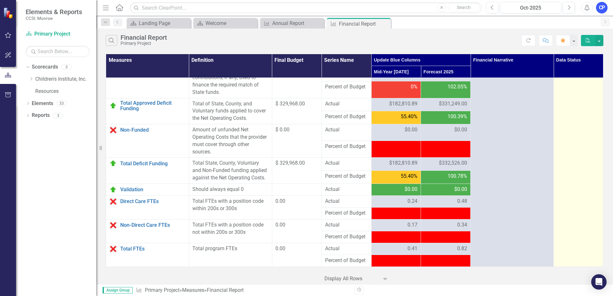
scroll to position [804, 0]
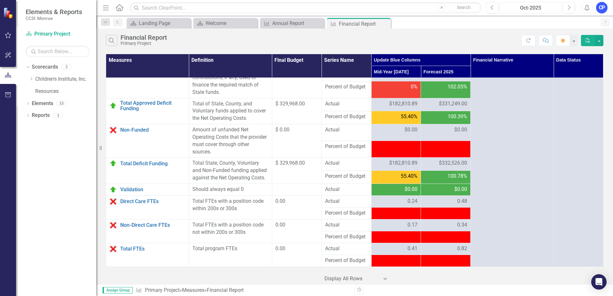
click at [543, 7] on div "Oct-2025" at bounding box center [530, 8] width 57 height 8
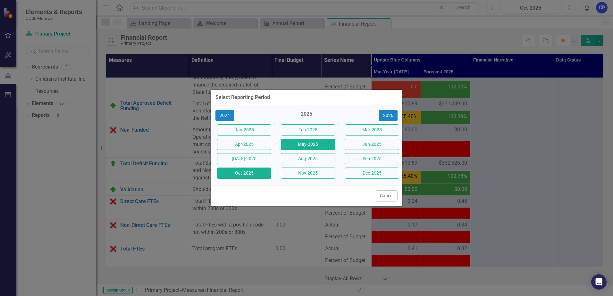
click at [324, 143] on button "May-2025" at bounding box center [308, 144] width 54 height 11
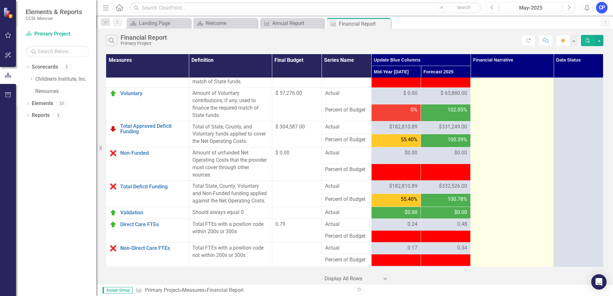
scroll to position [804, 0]
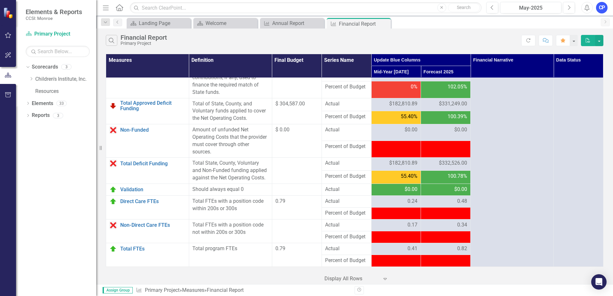
click at [39, 13] on span "Elements & Reports" at bounding box center [54, 12] width 56 height 8
click at [119, 13] on div "Menu Home Search Close Search" at bounding box center [290, 8] width 379 height 12
click at [122, 6] on icon "Home" at bounding box center [119, 7] width 8 height 7
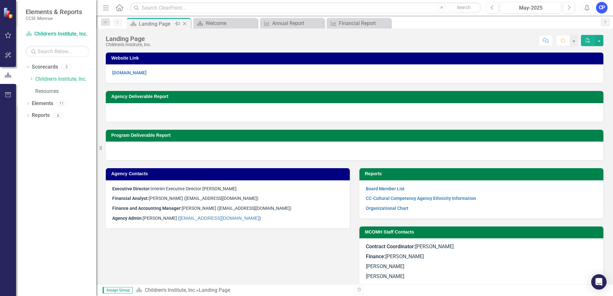
click at [178, 25] on icon "Pin" at bounding box center [177, 24] width 5 height 6
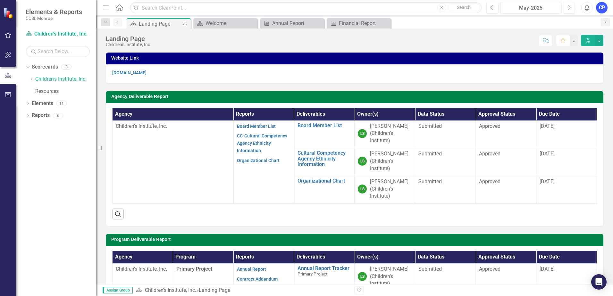
click at [149, 21] on div "Landing Page" at bounding box center [160, 24] width 42 height 8
drag, startPoint x: 174, startPoint y: 167, endPoint x: 164, endPoint y: 157, distance: 13.8
click at [165, 163] on td "Children's Institute, Inc." at bounding box center [173, 162] width 121 height 83
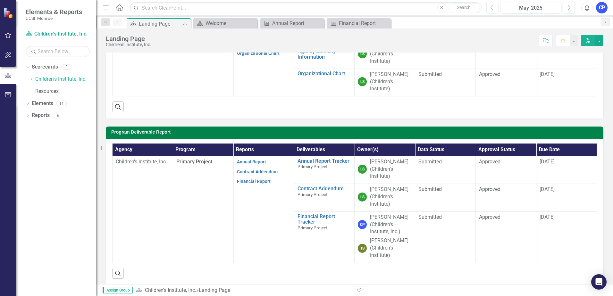
scroll to position [96, 0]
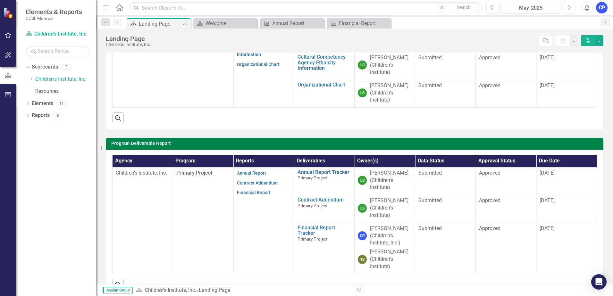
drag, startPoint x: 408, startPoint y: 121, endPoint x: 390, endPoint y: 116, distance: 18.5
click at [390, 116] on div "Search" at bounding box center [354, 116] width 485 height 16
drag, startPoint x: 390, startPoint y: 116, endPoint x: 368, endPoint y: 113, distance: 21.8
click at [368, 113] on div "Search" at bounding box center [354, 116] width 485 height 16
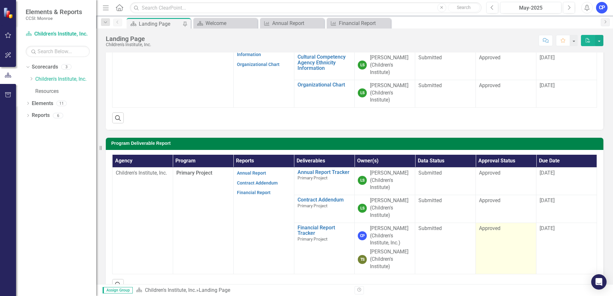
drag, startPoint x: 552, startPoint y: 226, endPoint x: 511, endPoint y: 231, distance: 41.3
click at [550, 229] on span "[DATE]" at bounding box center [547, 228] width 15 height 6
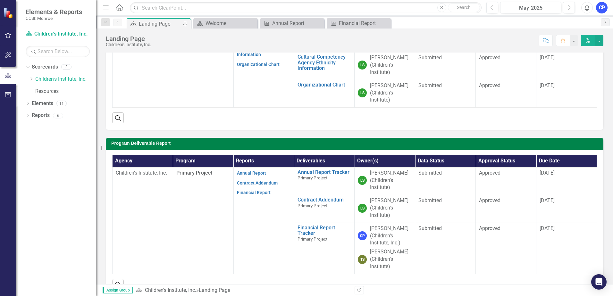
drag, startPoint x: 220, startPoint y: 240, endPoint x: 136, endPoint y: 227, distance: 85.6
click at [136, 227] on td "Children's Institute, Inc." at bounding box center [143, 220] width 61 height 107
drag, startPoint x: 135, startPoint y: 227, endPoint x: 117, endPoint y: 226, distance: 17.7
click at [117, 226] on td "Children's Institute, Inc." at bounding box center [143, 220] width 61 height 107
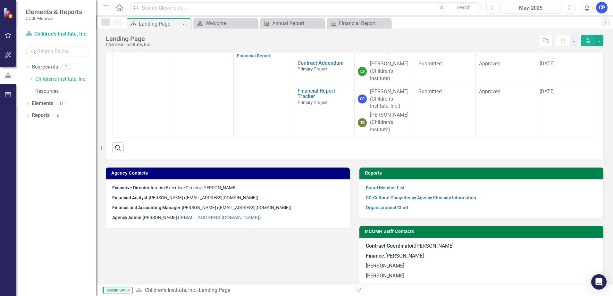
scroll to position [261, 0]
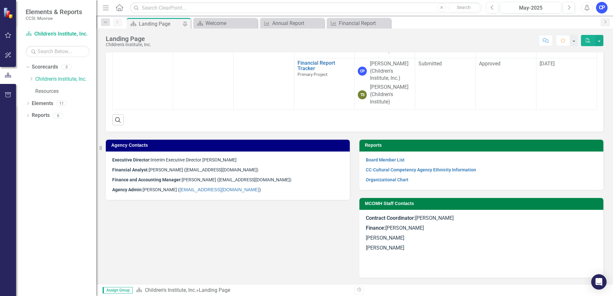
drag, startPoint x: 357, startPoint y: 205, endPoint x: 319, endPoint y: 224, distance: 42.2
click at [319, 224] on div "Agency Contacts Executive Director: Interim Executive Director [PERSON_NAME] Fi…" at bounding box center [354, 205] width 507 height 146
drag, startPoint x: 319, startPoint y: 224, endPoint x: 207, endPoint y: 229, distance: 112.0
click at [207, 229] on div "Agency Contacts Executive Director: Interim Executive Director [PERSON_NAME] Fi…" at bounding box center [354, 205] width 507 height 146
drag, startPoint x: 206, startPoint y: 230, endPoint x: 186, endPoint y: 231, distance: 19.6
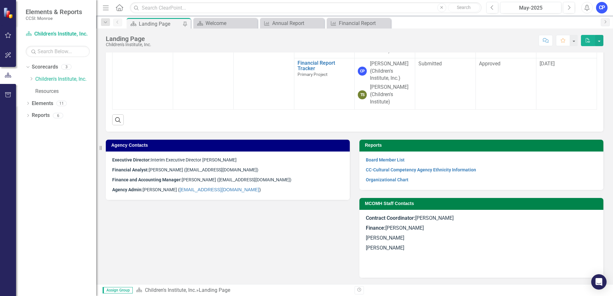
click at [190, 232] on div "Agency Contacts Executive Director: Interim Executive Director [PERSON_NAME] Fi…" at bounding box center [354, 205] width 507 height 146
drag, startPoint x: 186, startPoint y: 219, endPoint x: 154, endPoint y: 217, distance: 32.1
click at [154, 217] on div "Agency Contacts Executive Director: Interim Executive Director [PERSON_NAME] Fi…" at bounding box center [354, 205] width 507 height 146
drag, startPoint x: 149, startPoint y: 219, endPoint x: 173, endPoint y: 280, distance: 65.1
click at [193, 278] on div "Website Link [DOMAIN_NAME] Agency Deliverable Report Agency Reports Deliverable…" at bounding box center [354, 34] width 517 height 501
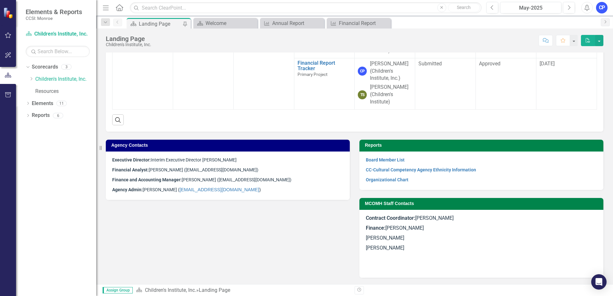
click at [119, 290] on span "Assign Group" at bounding box center [118, 290] width 30 height 6
click at [155, 289] on link "Children's Institute, Inc." at bounding box center [170, 290] width 51 height 6
drag, startPoint x: 290, startPoint y: 226, endPoint x: 243, endPoint y: 226, distance: 46.8
click at [243, 226] on div "Agency Contacts Executive Director: Interim Executive Director [PERSON_NAME] Fi…" at bounding box center [354, 205] width 507 height 146
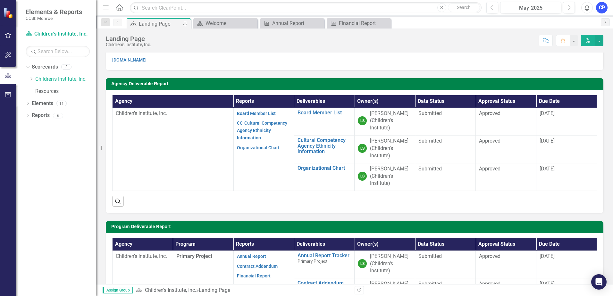
scroll to position [0, 0]
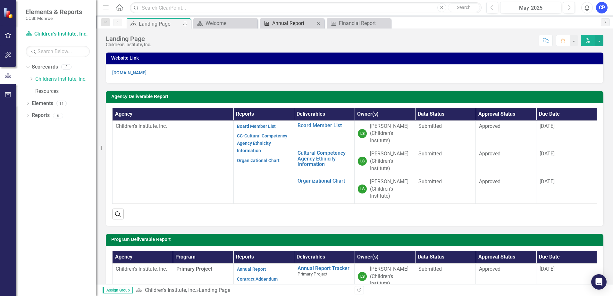
click at [290, 21] on div "Annual Report" at bounding box center [293, 23] width 42 height 8
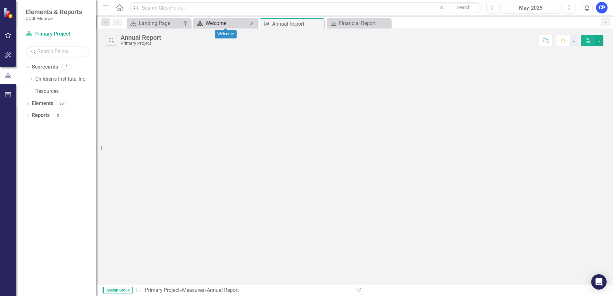
click at [228, 22] on div "Welcome" at bounding box center [227, 23] width 42 height 8
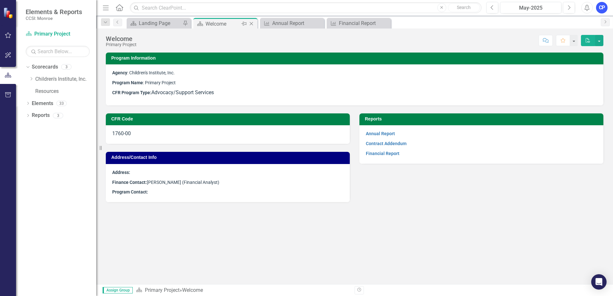
click at [253, 26] on icon "Close" at bounding box center [251, 23] width 6 height 5
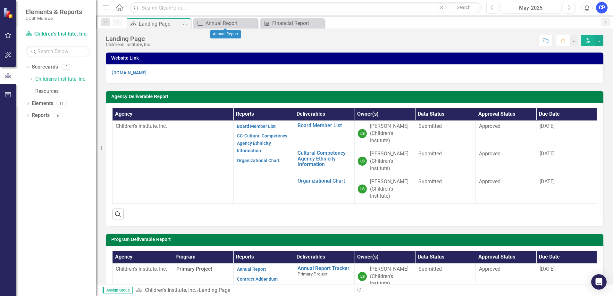
click at [0, 0] on icon "Close" at bounding box center [0, 0] width 0 height 0
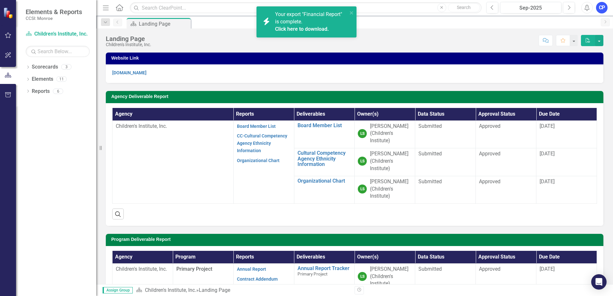
click at [299, 28] on link "Click here to download." at bounding box center [302, 29] width 54 height 6
click at [398, 40] on div "Score: N/A Sep-2025 Completed Comment Favorite PDF" at bounding box center [379, 40] width 449 height 11
